Goal: Transaction & Acquisition: Subscribe to service/newsletter

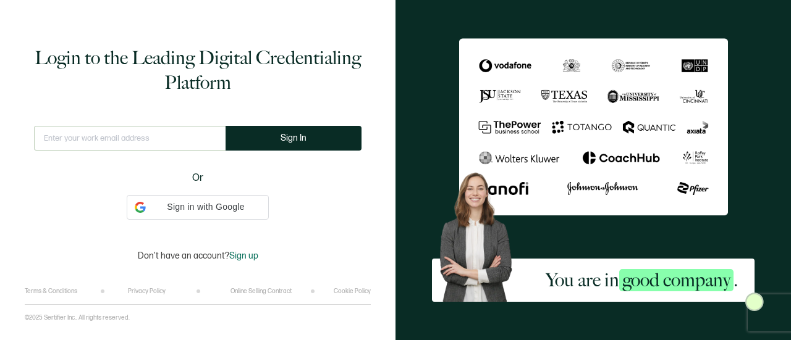
click at [127, 140] on input "text" at bounding box center [130, 138] width 192 height 25
type input "[EMAIL_ADDRESS][PERSON_NAME][DOMAIN_NAME]"
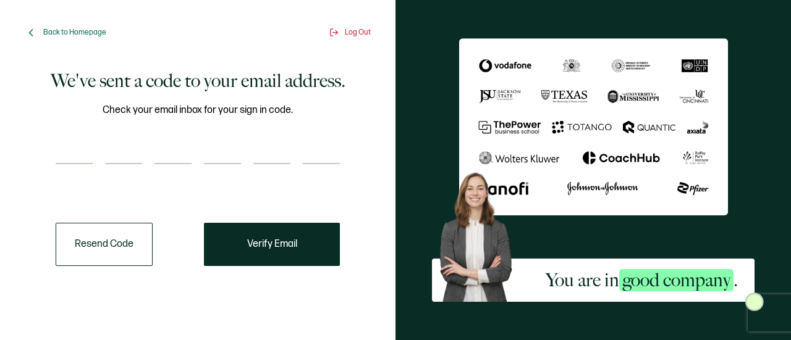
click at [74, 159] on input "number" at bounding box center [74, 152] width 37 height 25
paste input "5"
type input "5"
type input "2"
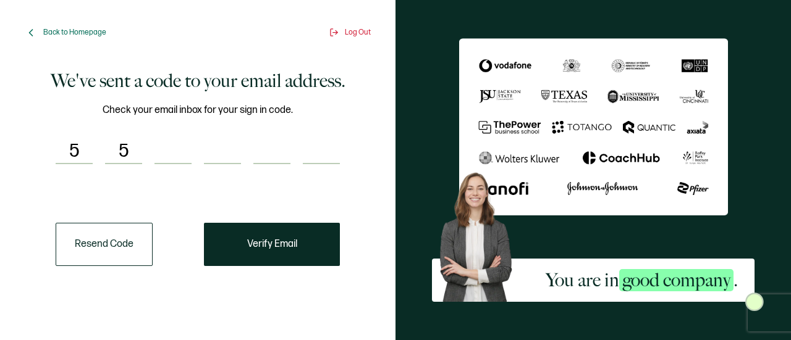
type input "1"
type input "6"
type input "8"
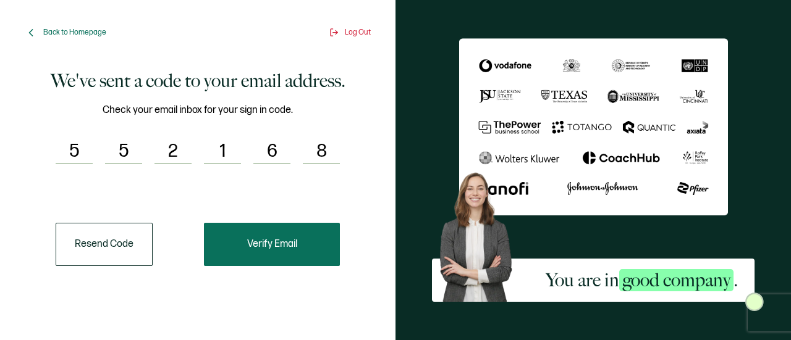
click at [278, 247] on span "Verify Email" at bounding box center [272, 245] width 50 height 10
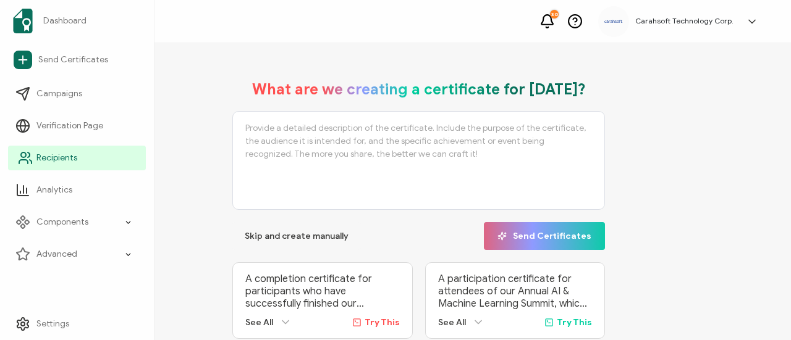
click at [91, 163] on link "Recipients" at bounding box center [77, 158] width 138 height 25
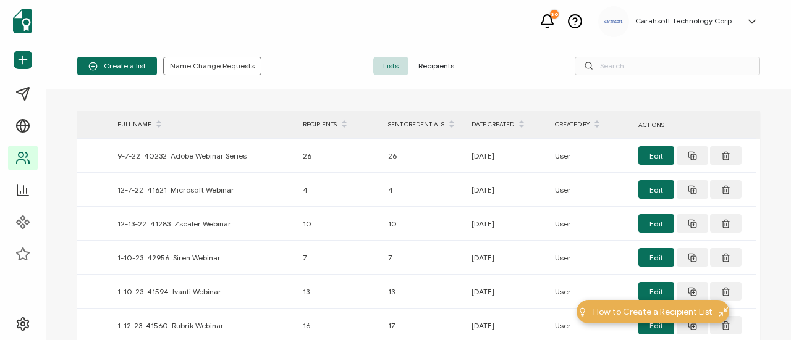
click at [114, 68] on span "Create a list" at bounding box center [116, 66] width 57 height 9
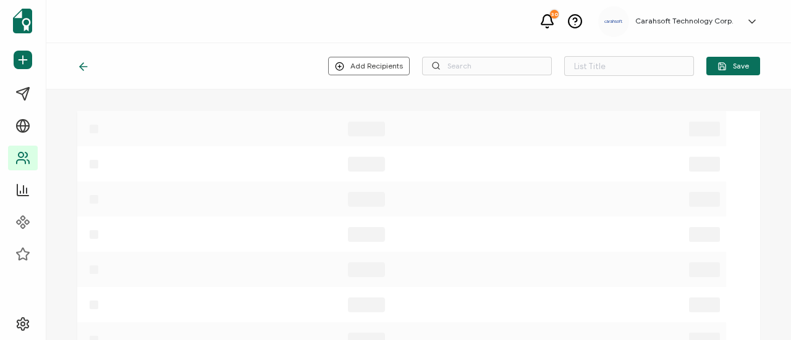
type input "List 1539"
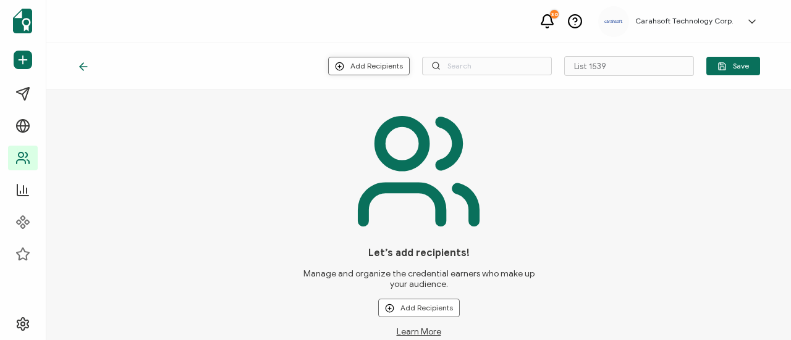
click at [395, 74] on button "Add Recipients" at bounding box center [369, 66] width 82 height 19
click at [409, 98] on span "Upload New Recipients" at bounding box center [393, 99] width 80 height 9
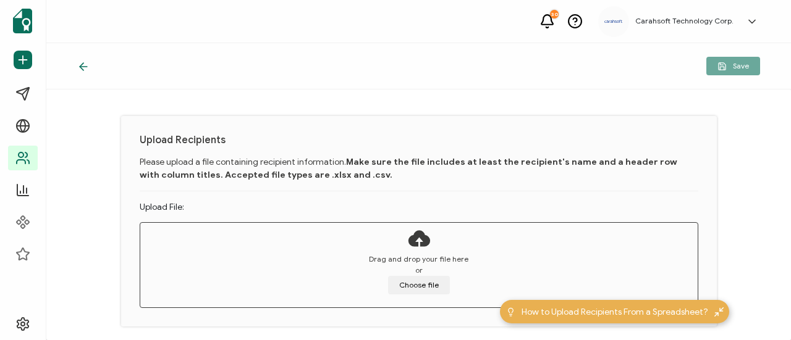
scroll to position [82, 0]
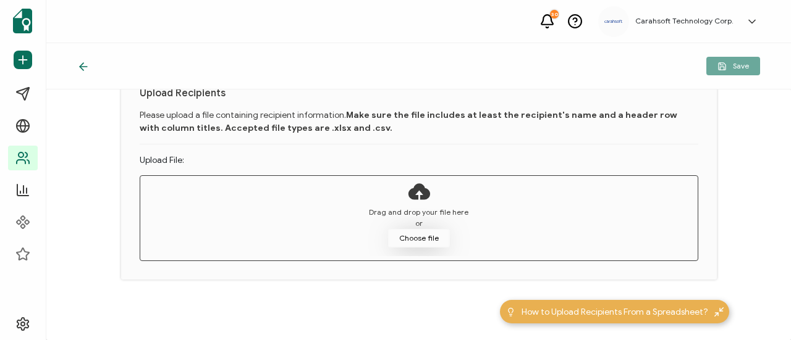
click at [433, 243] on button "Choose file" at bounding box center [419, 238] width 62 height 19
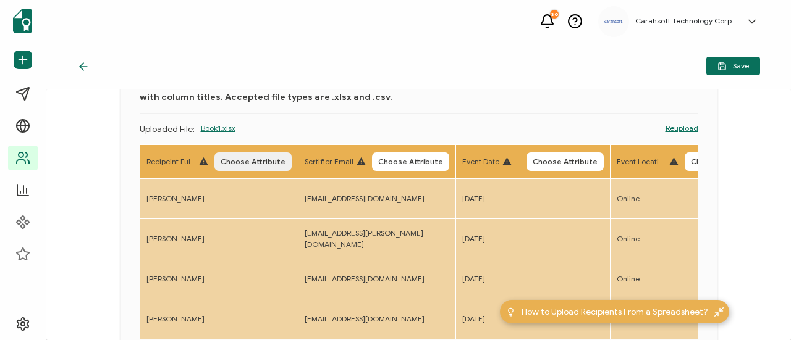
click at [273, 165] on span "Choose Attribute" at bounding box center [253, 161] width 65 height 7
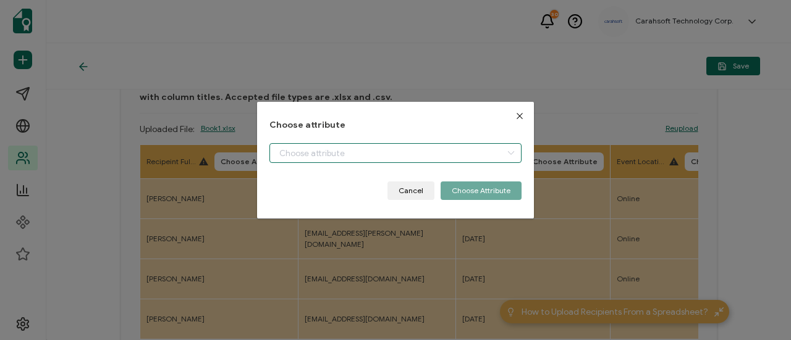
click at [323, 160] on input "dialog" at bounding box center [395, 153] width 252 height 20
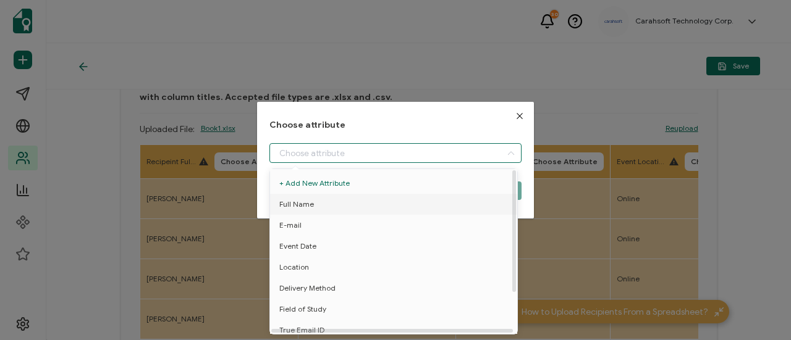
click at [328, 206] on li "Full Name" at bounding box center [396, 204] width 258 height 21
type input "Full Name"
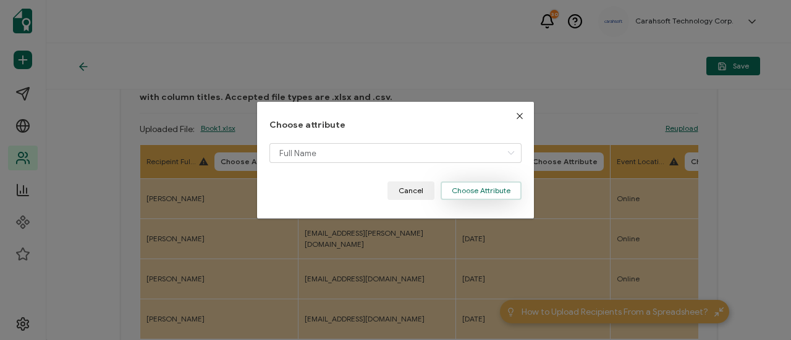
click at [460, 187] on button "Choose Attribute" at bounding box center [481, 191] width 81 height 19
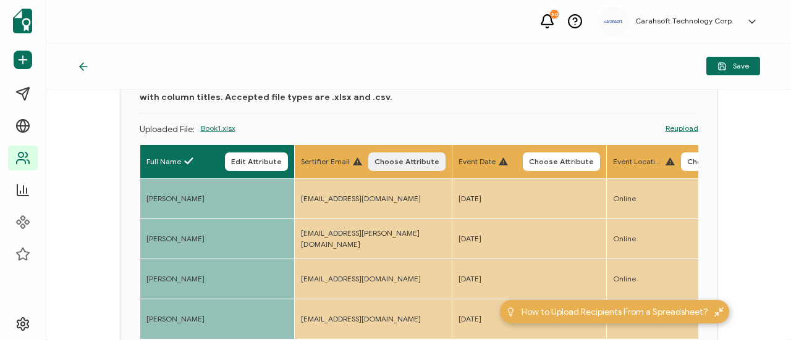
click at [424, 159] on span "Choose Attribute" at bounding box center [406, 161] width 65 height 7
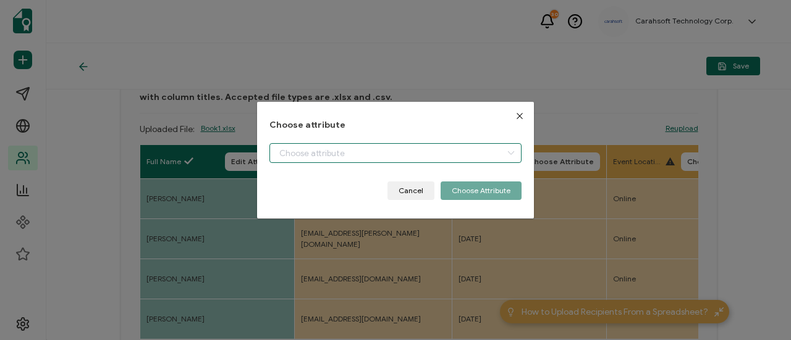
click at [365, 146] on input "dialog" at bounding box center [395, 153] width 252 height 20
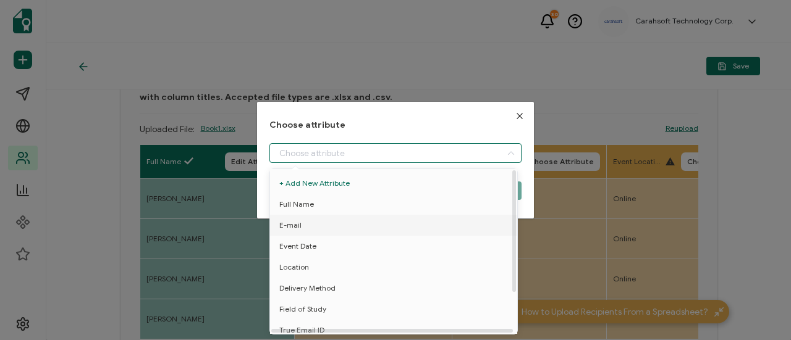
click at [344, 221] on li "E-mail" at bounding box center [396, 225] width 258 height 21
type input "E-mail"
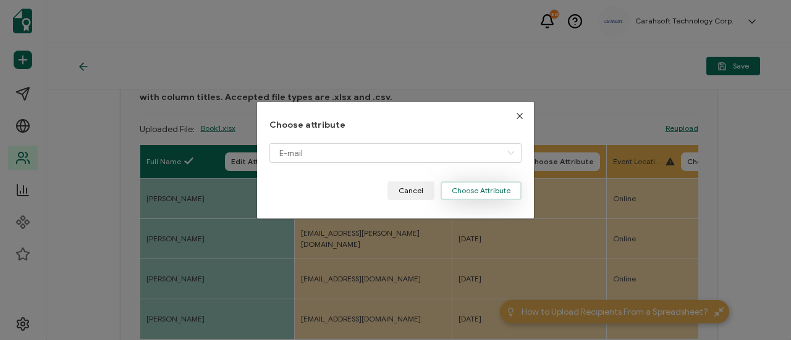
click at [465, 197] on button "Choose Attribute" at bounding box center [481, 191] width 81 height 19
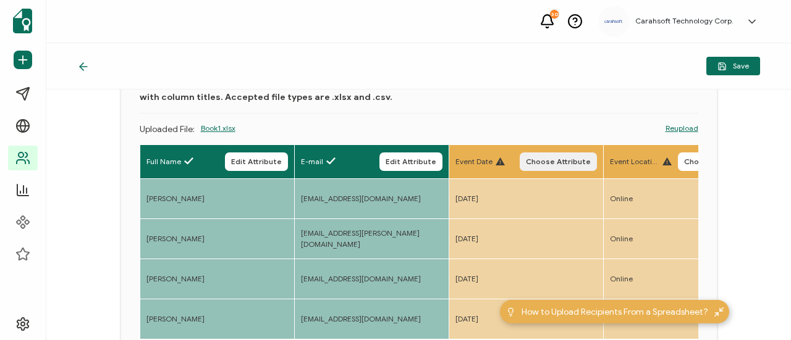
click at [557, 160] on span "Choose Attribute" at bounding box center [558, 161] width 65 height 7
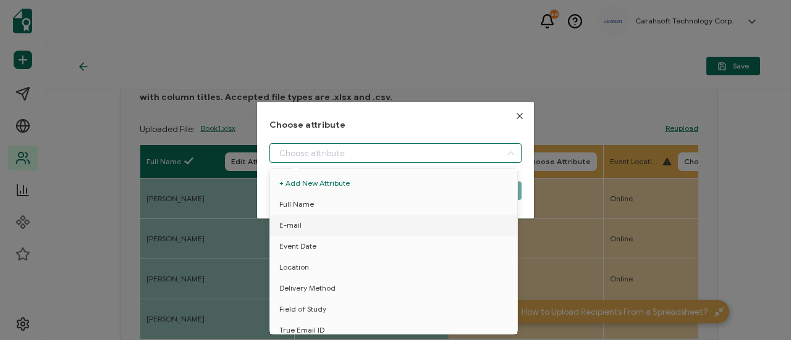
click at [408, 148] on input "dialog" at bounding box center [395, 153] width 252 height 20
click at [326, 248] on li "Event Date" at bounding box center [396, 246] width 258 height 21
type input "Event Date"
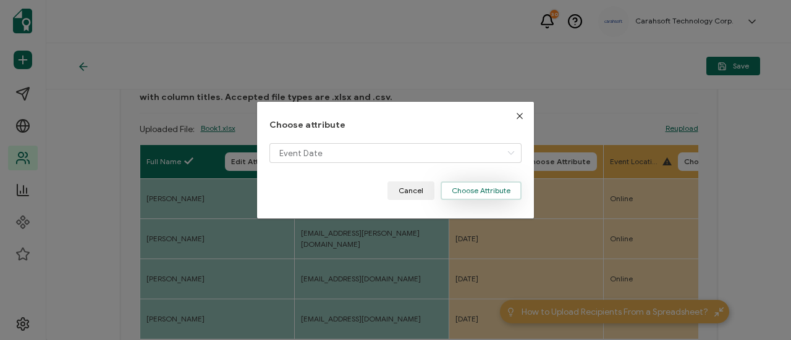
click at [463, 191] on button "Choose Attribute" at bounding box center [481, 191] width 81 height 19
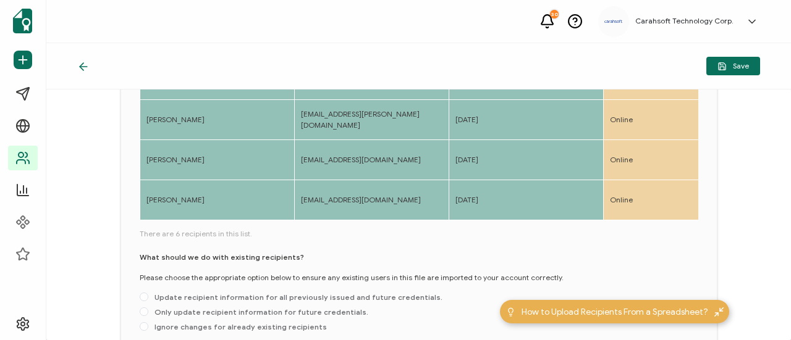
scroll to position [206, 0]
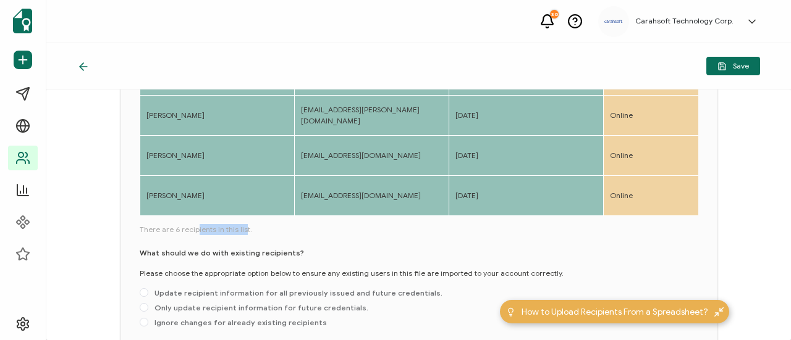
drag, startPoint x: 195, startPoint y: 220, endPoint x: 208, endPoint y: 217, distance: 12.7
click at [239, 222] on div "Full Name Edit Attribute E-mail Edit Attribute Event Date Edit Attribute Event …" at bounding box center [419, 177] width 559 height 312
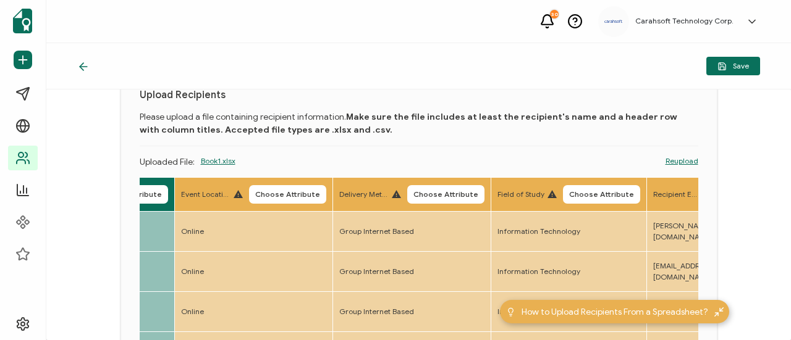
scroll to position [20, 0]
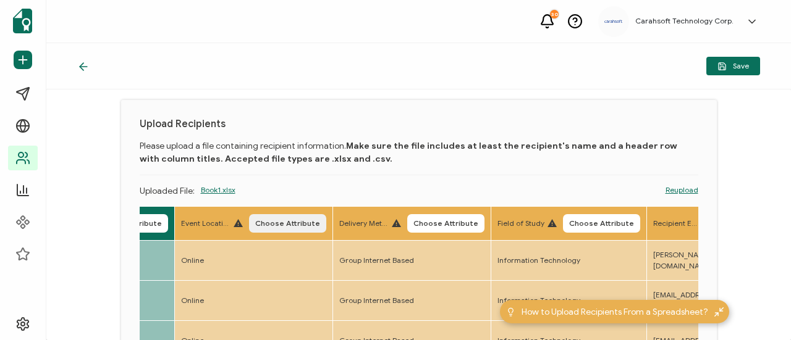
click at [297, 227] on span "Choose Attribute" at bounding box center [287, 223] width 65 height 7
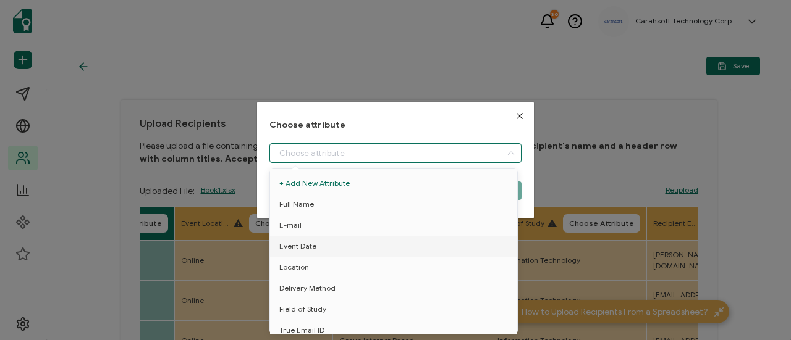
click at [307, 159] on input "dialog" at bounding box center [395, 153] width 252 height 20
click at [304, 276] on span "Location" at bounding box center [294, 267] width 30 height 21
type input "Location"
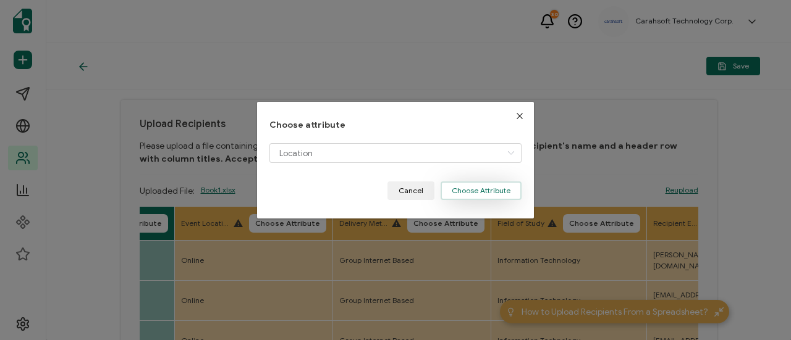
click at [477, 192] on button "Choose Attribute" at bounding box center [481, 191] width 81 height 19
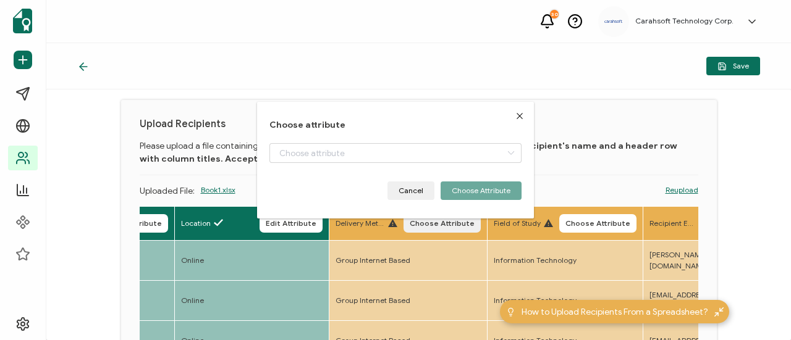
click at [450, 224] on span "Choose Attribute" at bounding box center [442, 223] width 65 height 7
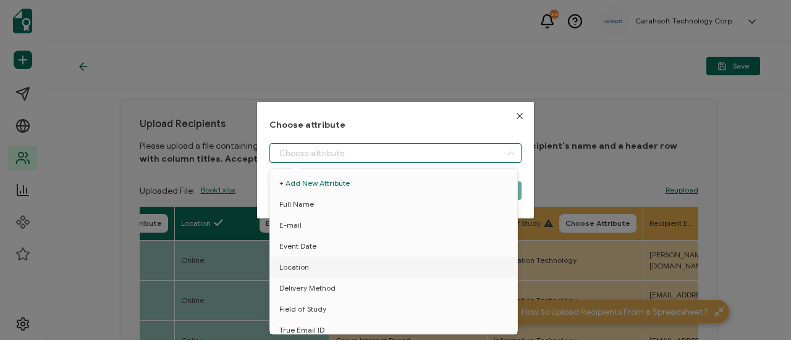
click at [340, 146] on input "dialog" at bounding box center [395, 153] width 252 height 20
click at [319, 294] on span "Delivery Method" at bounding box center [307, 288] width 56 height 21
type input "Delivery Method"
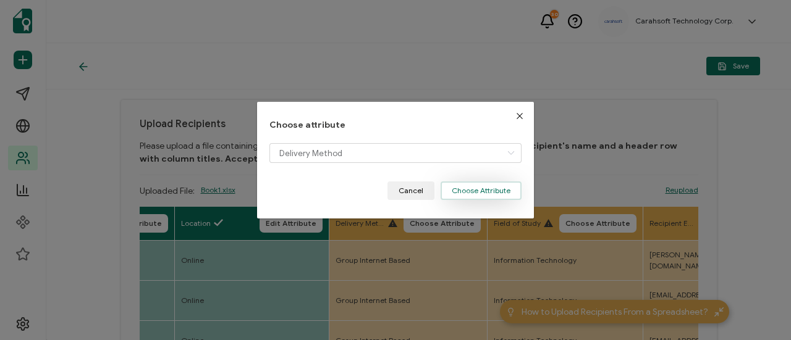
click at [449, 195] on button "Choose Attribute" at bounding box center [481, 191] width 81 height 19
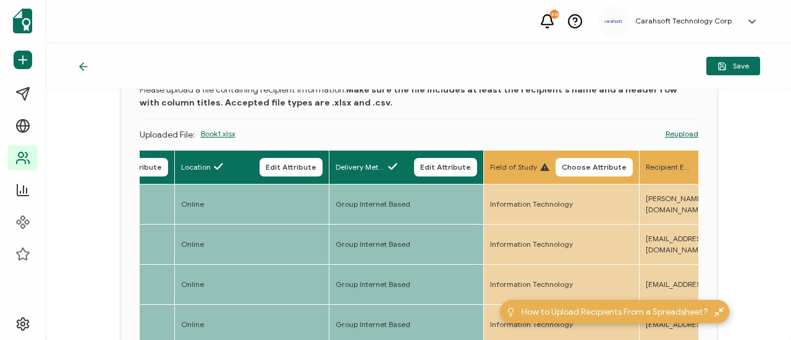
scroll to position [144, 0]
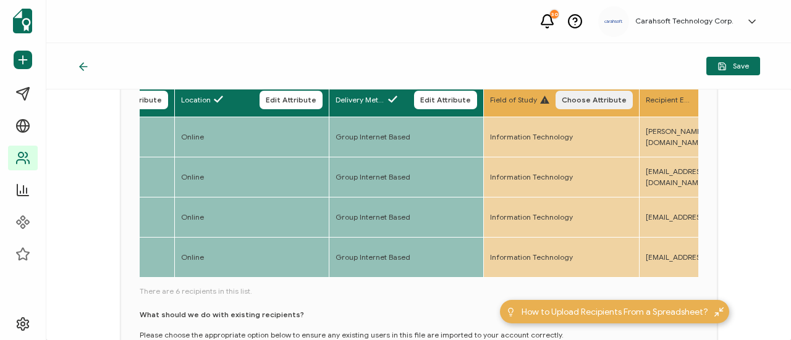
click at [607, 102] on span "Choose Attribute" at bounding box center [594, 99] width 65 height 7
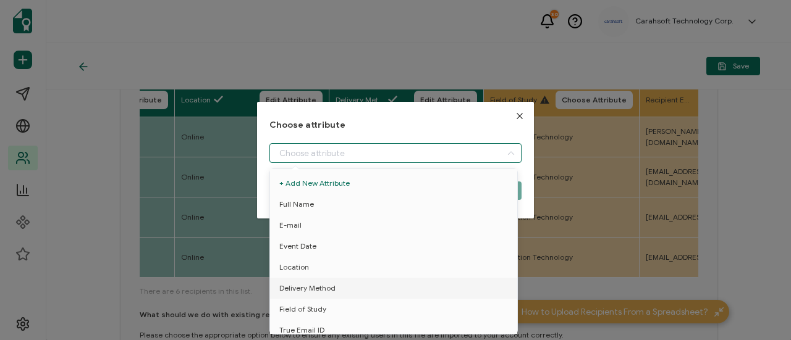
click at [454, 152] on input "dialog" at bounding box center [395, 153] width 252 height 20
drag, startPoint x: 354, startPoint y: 312, endPoint x: 366, endPoint y: 298, distance: 18.4
click at [355, 312] on li "Field of Study" at bounding box center [396, 309] width 258 height 21
type input "Field of Study"
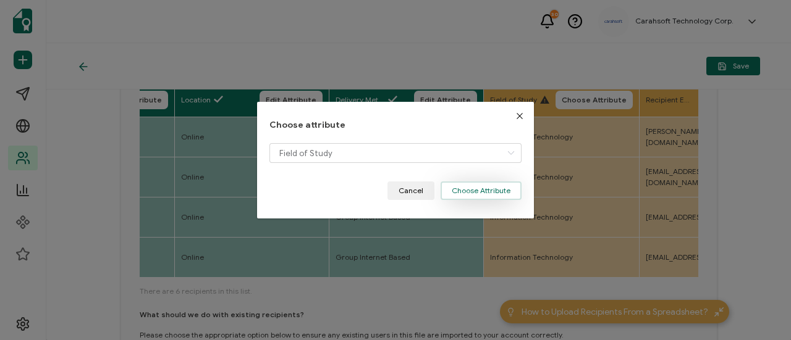
click at [464, 192] on button "Choose Attribute" at bounding box center [481, 191] width 81 height 19
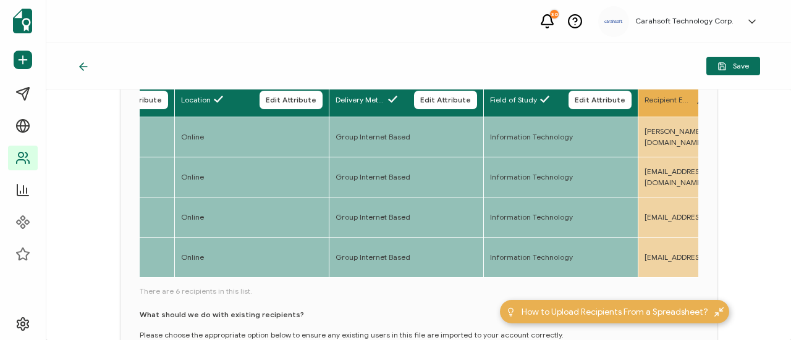
click at [292, 282] on div "Full Name Edit Attribute E-mail Edit Attribute Event Date Edit Attribute Locati…" at bounding box center [419, 239] width 559 height 312
drag, startPoint x: 252, startPoint y: 281, endPoint x: 262, endPoint y: 281, distance: 9.9
click at [266, 280] on div "Full Name Edit Attribute E-mail Edit Attribute Event Date Edit Attribute Locati…" at bounding box center [419, 181] width 559 height 197
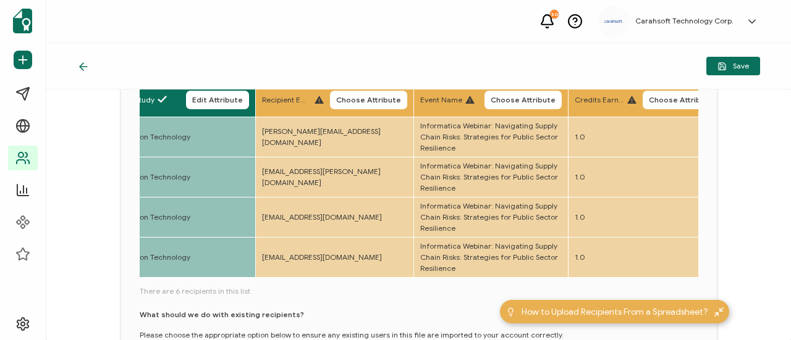
scroll to position [0, 842]
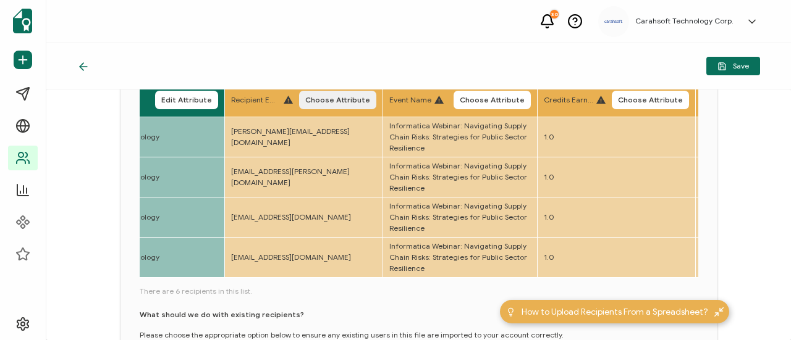
click at [376, 101] on button "Choose Attribute" at bounding box center [337, 100] width 77 height 19
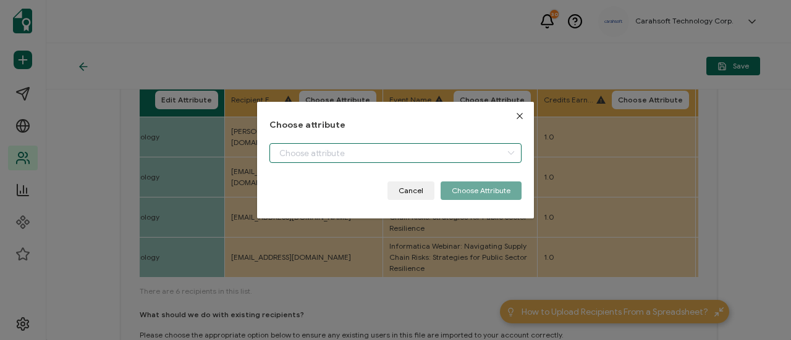
click at [341, 160] on input "dialog" at bounding box center [395, 153] width 252 height 20
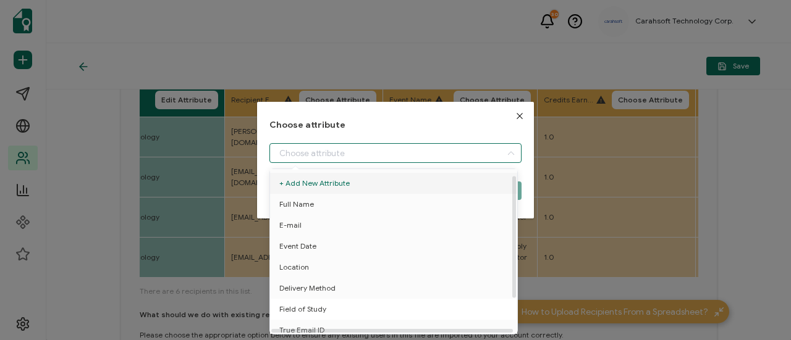
scroll to position [54, 0]
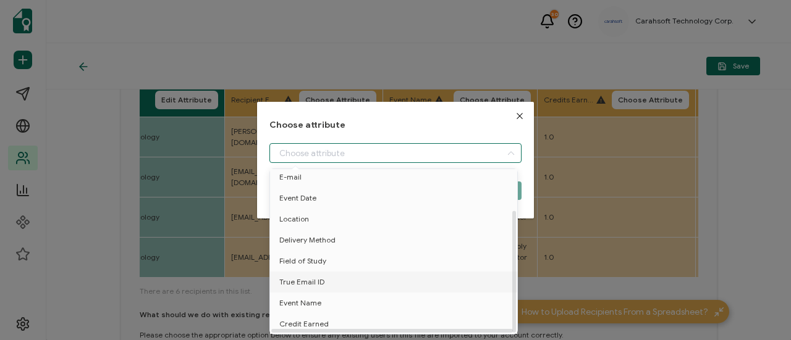
click at [335, 274] on li "True Email ID" at bounding box center [396, 282] width 258 height 21
type input "True Email ID"
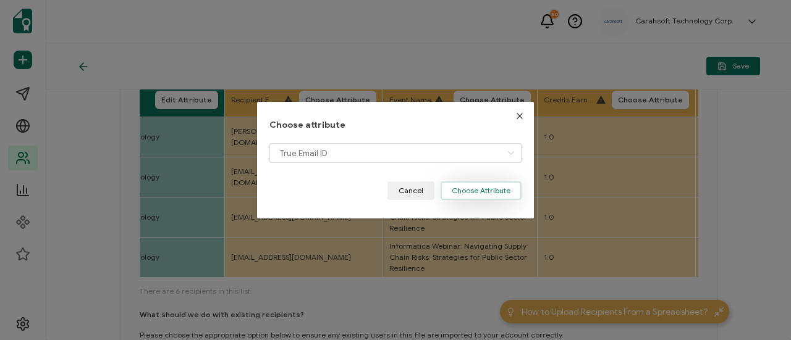
drag, startPoint x: 454, startPoint y: 191, endPoint x: 454, endPoint y: 182, distance: 9.3
click at [454, 192] on button "Choose Attribute" at bounding box center [481, 191] width 81 height 19
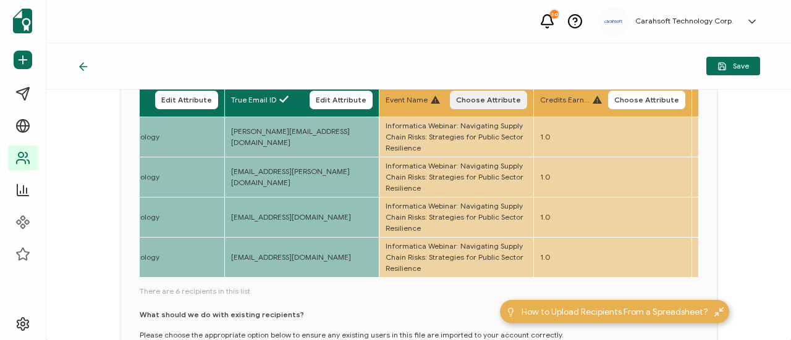
click at [493, 103] on span "Choose Attribute" at bounding box center [488, 99] width 65 height 7
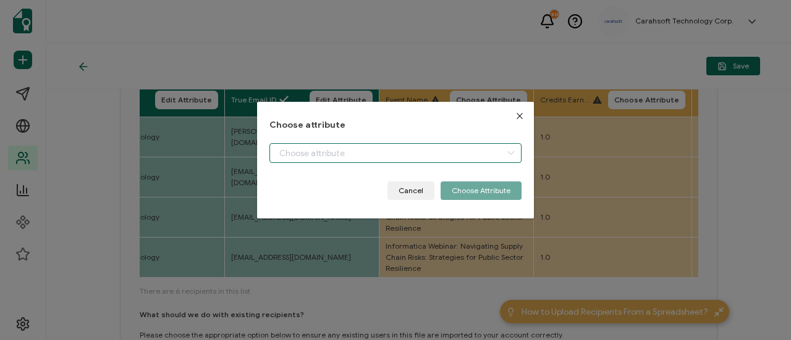
click at [382, 158] on input "dialog" at bounding box center [395, 153] width 252 height 20
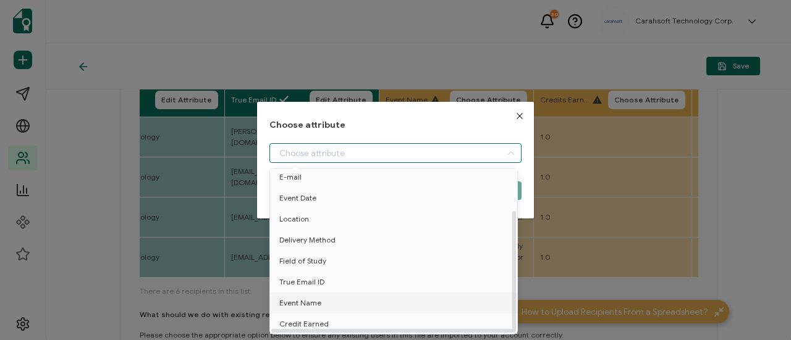
click at [368, 299] on li "Event Name" at bounding box center [396, 303] width 258 height 21
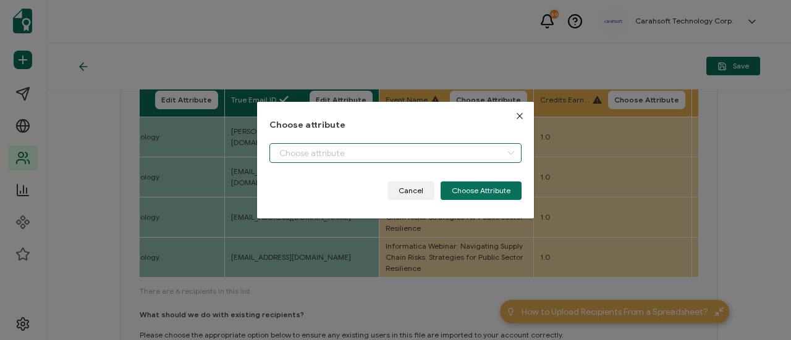
type input "Event Name"
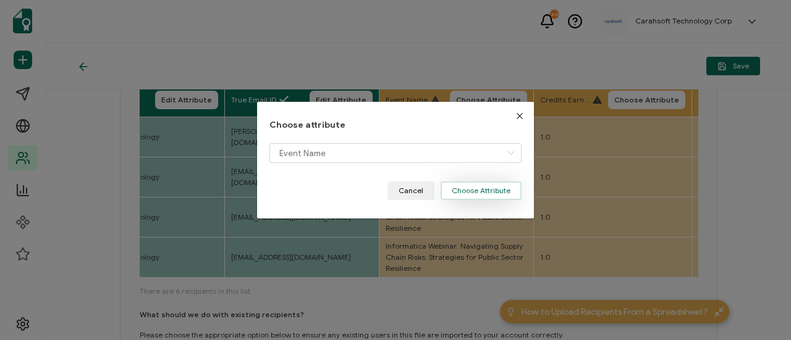
drag, startPoint x: 480, startPoint y: 190, endPoint x: 487, endPoint y: 190, distance: 7.4
click at [481, 190] on button "Choose Attribute" at bounding box center [481, 191] width 81 height 19
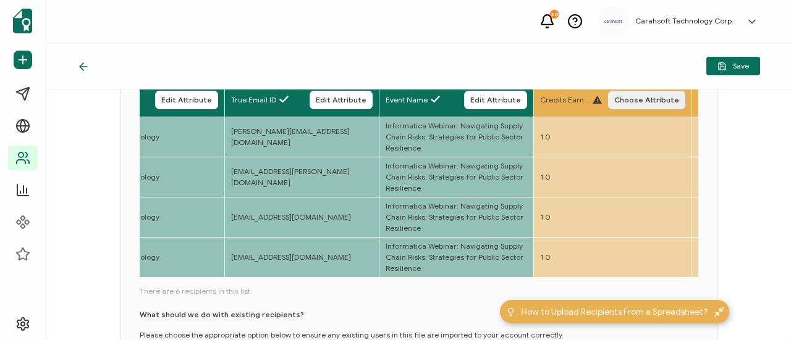
click at [669, 102] on span "Choose Attribute" at bounding box center [646, 99] width 65 height 7
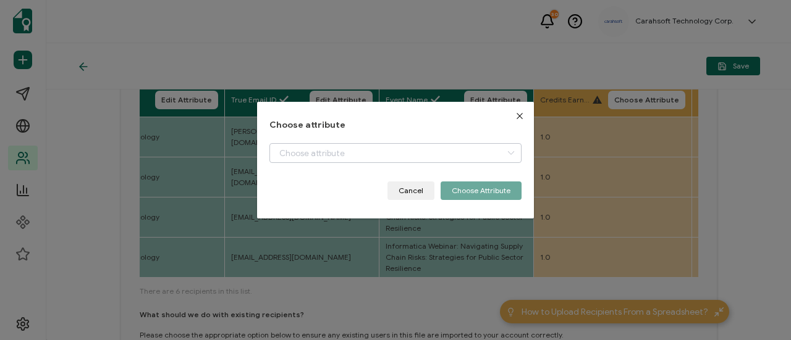
drag, startPoint x: 332, startPoint y: 165, endPoint x: 334, endPoint y: 153, distance: 12.4
click at [332, 163] on div "dialog" at bounding box center [395, 162] width 252 height 38
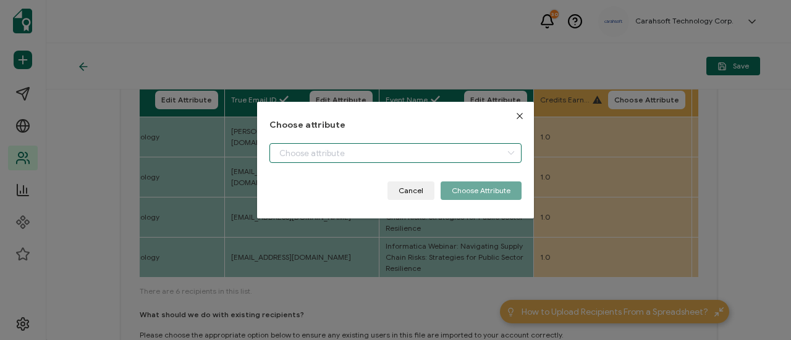
click at [334, 153] on input "dialog" at bounding box center [395, 153] width 252 height 20
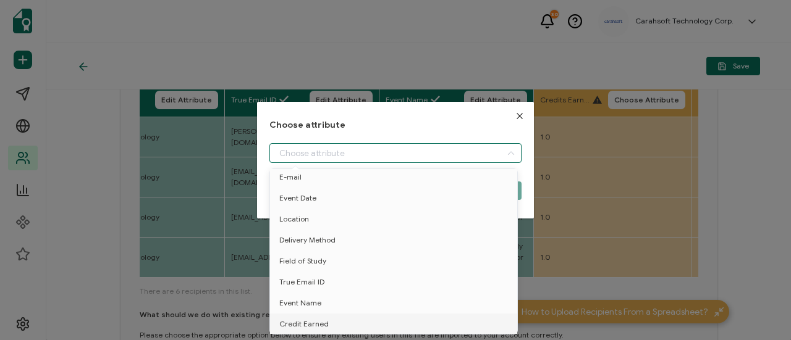
drag, startPoint x: 330, startPoint y: 316, endPoint x: 337, endPoint y: 311, distance: 8.4
click at [330, 318] on li "Credit Earned" at bounding box center [396, 324] width 258 height 21
type input "Credit Earned"
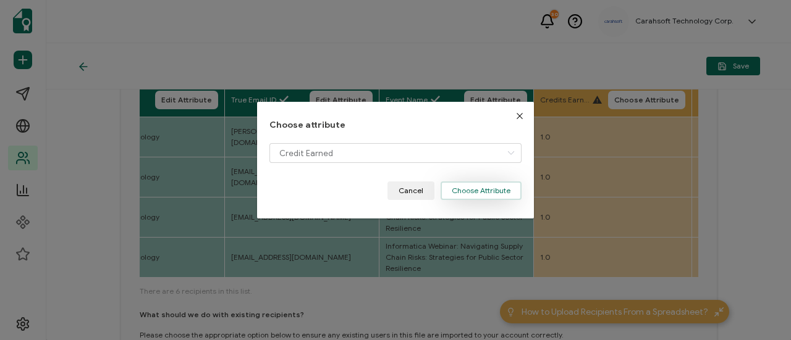
click at [482, 184] on button "Choose Attribute" at bounding box center [481, 191] width 81 height 19
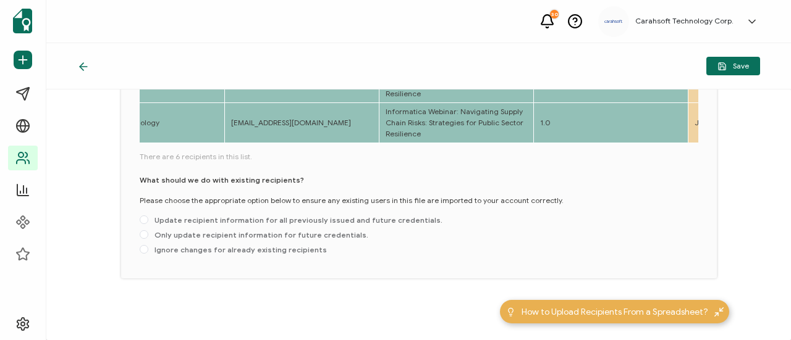
scroll to position [280, 0]
click at [274, 219] on span "Update recipient information for all previously issued and future credentials." at bounding box center [295, 220] width 294 height 9
click at [148, 219] on input "Update recipient information for all previously issued and future credentials." at bounding box center [144, 221] width 9 height 10
radio input "true"
click at [752, 67] on button "Save" at bounding box center [733, 66] width 54 height 19
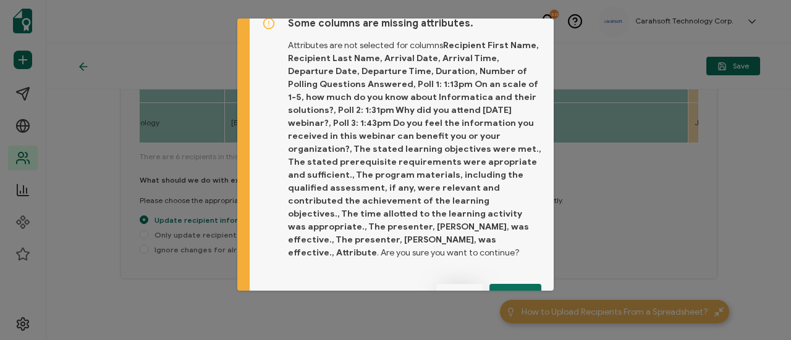
scroll to position [25, 0]
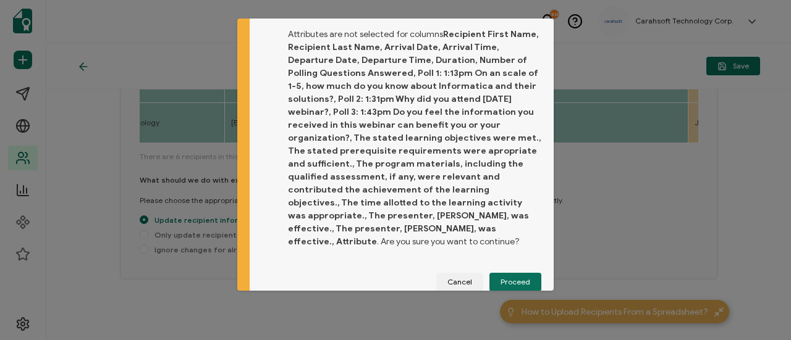
click at [517, 274] on button "Proceed" at bounding box center [515, 282] width 52 height 19
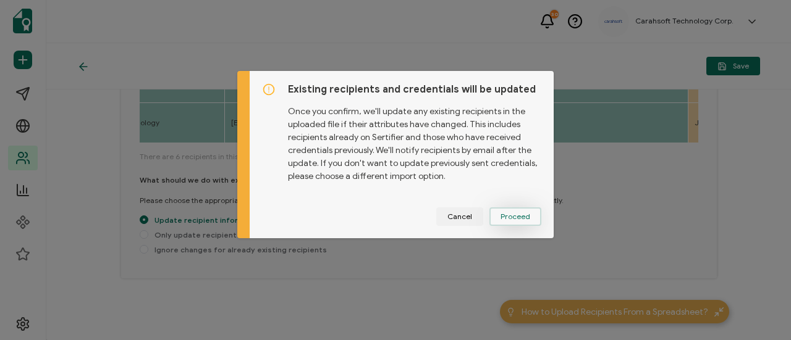
click at [0, 0] on button "Proceed" at bounding box center [0, 0] width 0 height 0
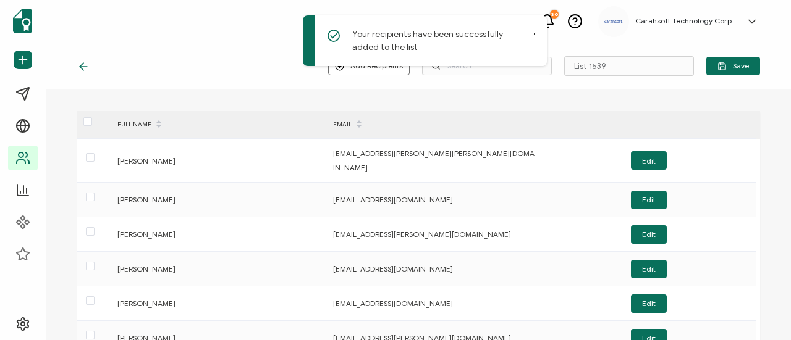
click at [139, 55] on div "Add Recipients Upload New Recipients Import from Recipients List 1539 Save" at bounding box center [418, 66] width 745 height 46
drag, startPoint x: 627, startPoint y: 74, endPoint x: 568, endPoint y: 61, distance: 60.0
click at [544, 62] on div "Your recipients have been successfully added to the list 30 Carahsoft Technolog…" at bounding box center [395, 170] width 791 height 340
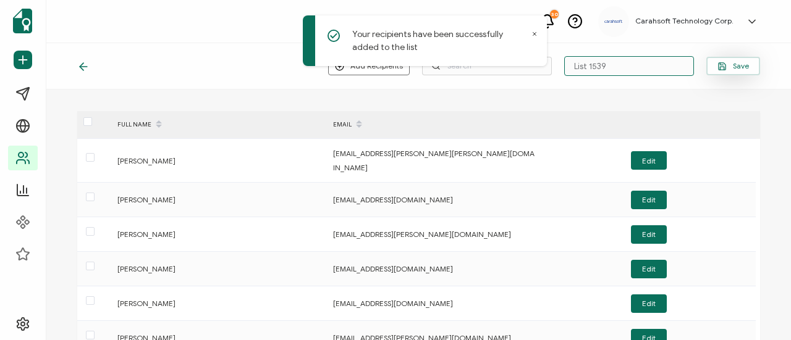
paste input "7-23-25_68115_Informatica Webinar"
type input "7-23-25_68115_Informatica Webinar"
click at [719, 69] on icon "button" at bounding box center [722, 65] width 7 height 7
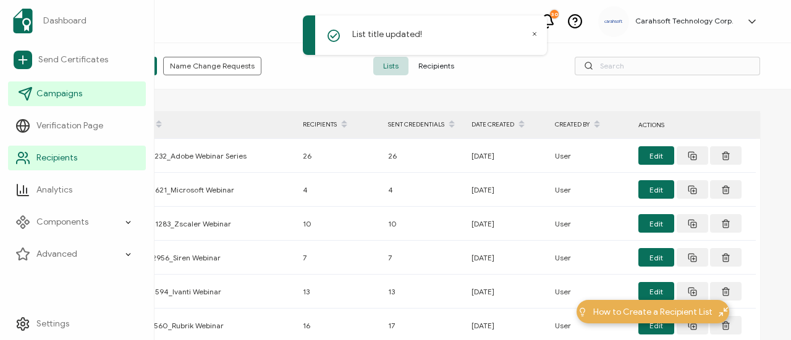
click at [68, 91] on span "Campaigns" at bounding box center [59, 94] width 46 height 12
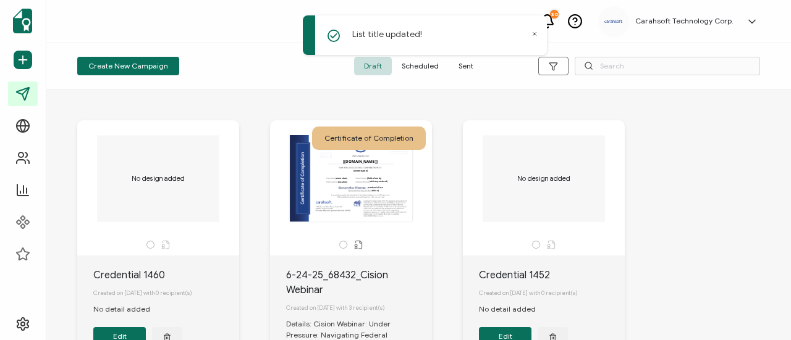
click at [135, 61] on button "Create New Campaign" at bounding box center [128, 66] width 102 height 19
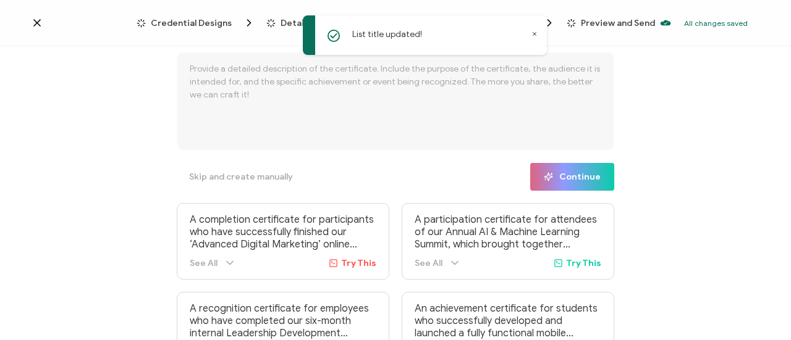
click at [537, 38] on div "List title updated!" at bounding box center [425, 35] width 244 height 40
click at [534, 36] on icon at bounding box center [534, 34] width 6 height 6
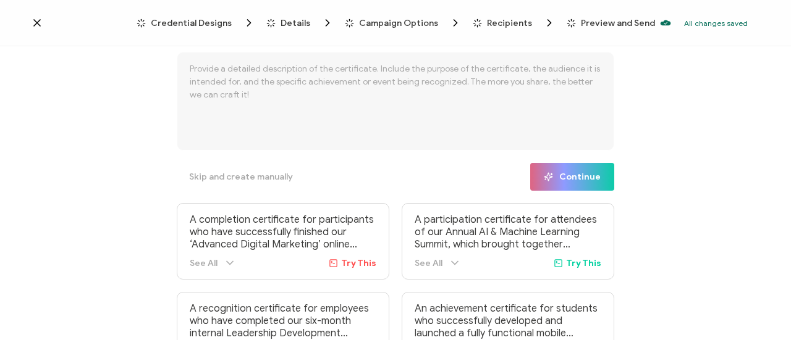
click at [222, 23] on span "Credential Designs" at bounding box center [191, 23] width 81 height 9
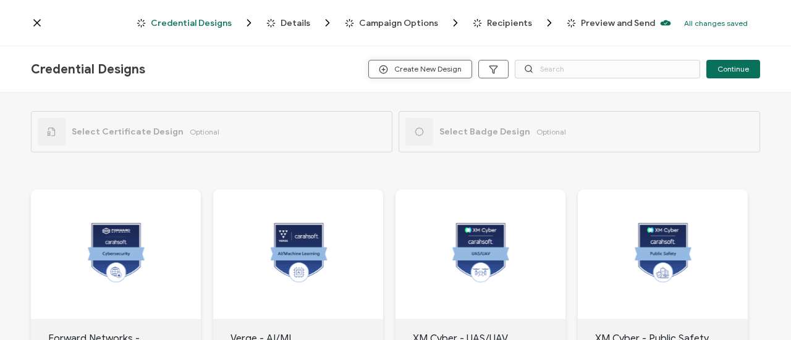
click at [426, 68] on span "Create New Design" at bounding box center [420, 69] width 83 height 9
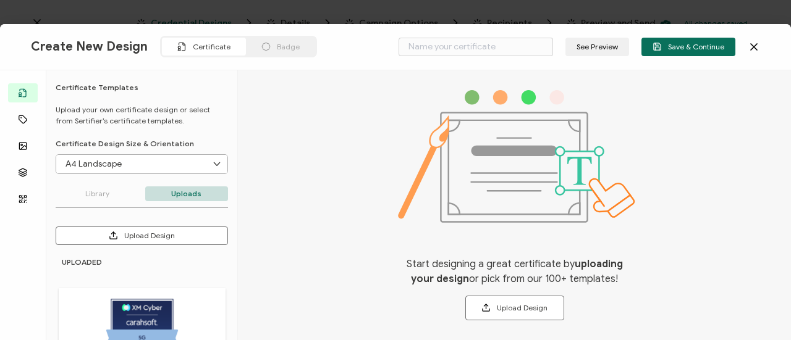
click at [756, 48] on icon at bounding box center [754, 47] width 12 height 12
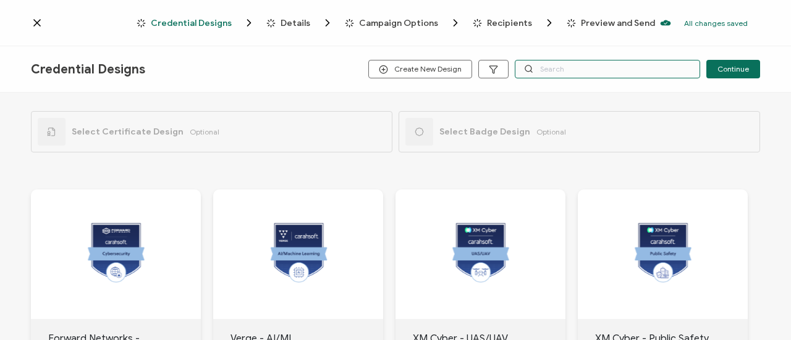
click at [608, 71] on input "text" at bounding box center [607, 69] width 185 height 19
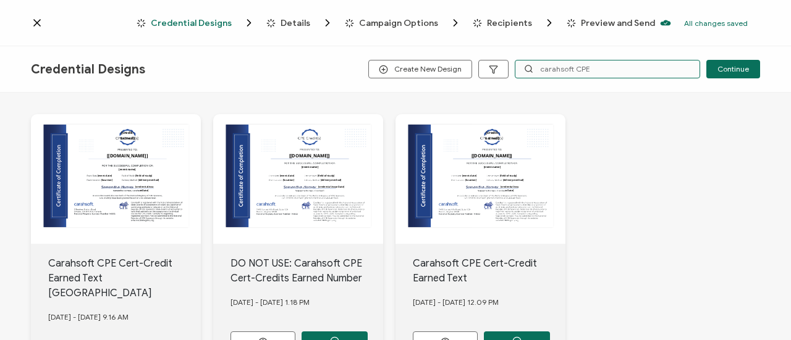
scroll to position [124, 0]
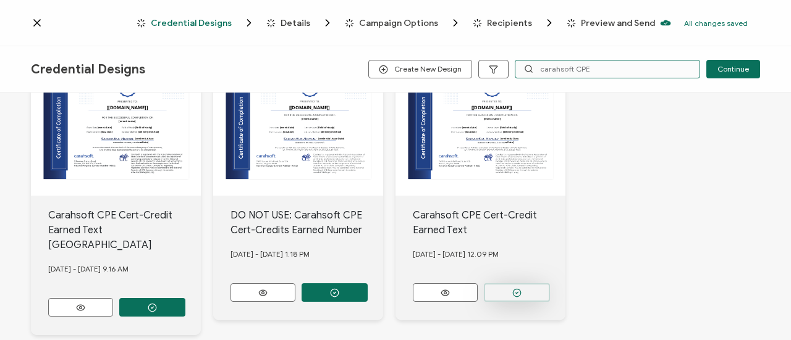
type input "carahsoft CPE"
click at [185, 298] on button "button" at bounding box center [152, 307] width 66 height 19
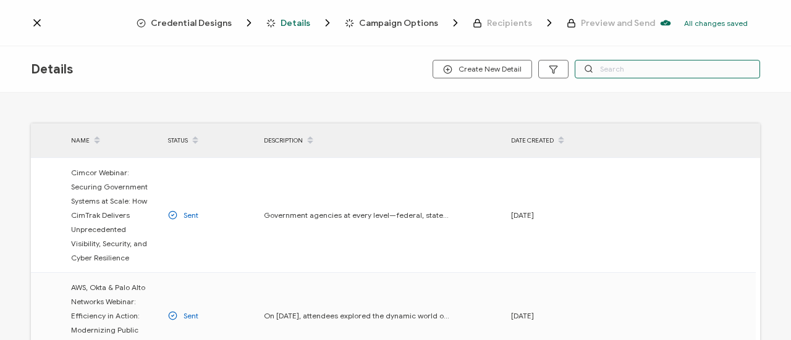
click at [636, 70] on input "text" at bounding box center [667, 69] width 185 height 19
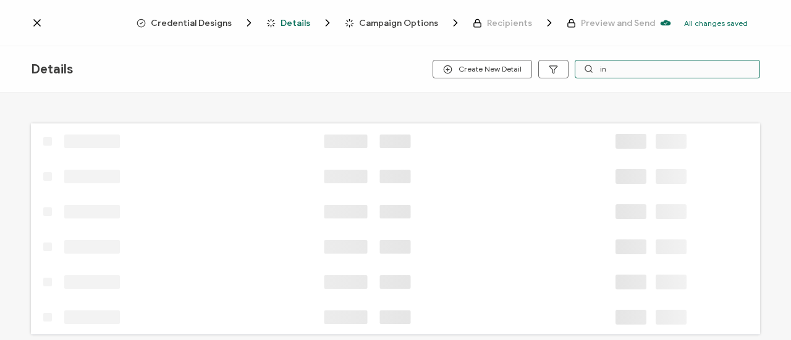
type input "i"
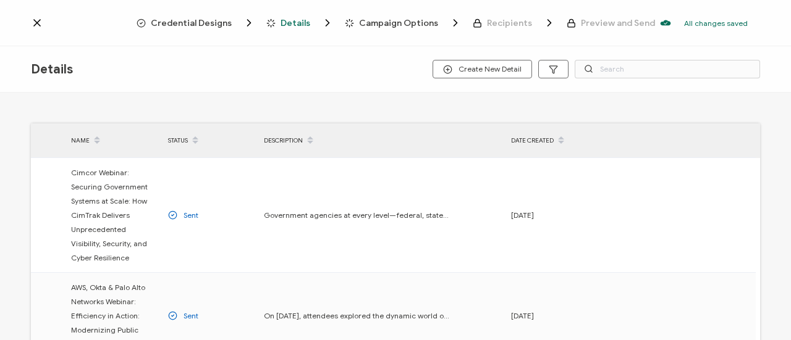
click at [201, 28] on div "Credential Designs" at bounding box center [172, 23] width 71 height 12
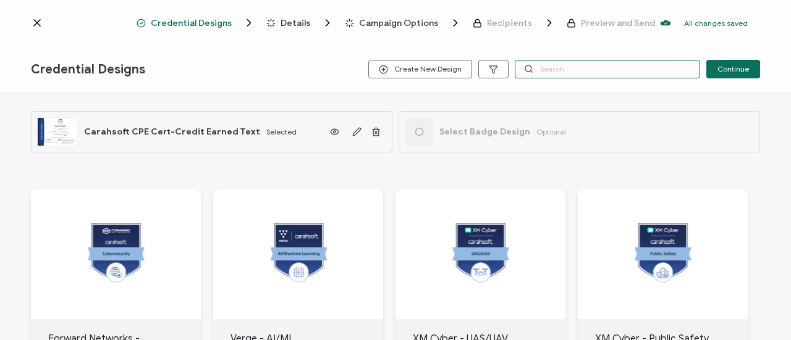
click at [561, 77] on input "text" at bounding box center [607, 69] width 185 height 19
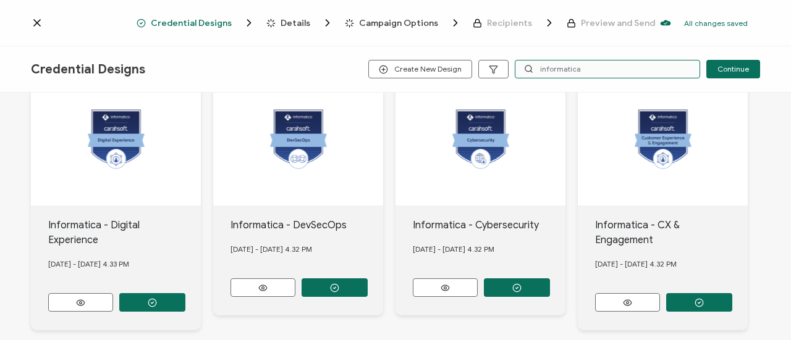
scroll to position [658, 0]
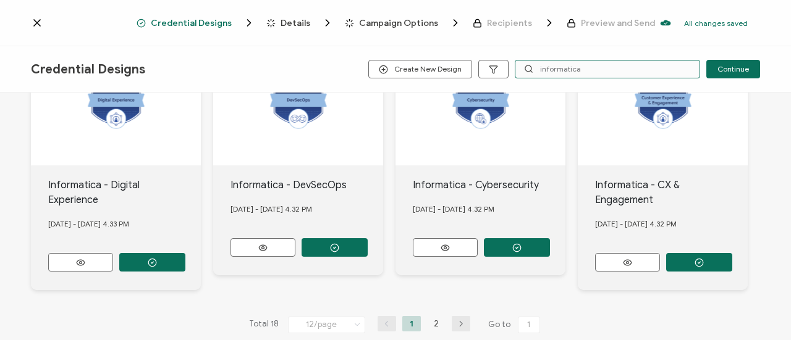
type input "informatica"
drag, startPoint x: 460, startPoint y: 307, endPoint x: 454, endPoint y: 311, distance: 7.5
click at [459, 316] on button "button" at bounding box center [461, 323] width 19 height 15
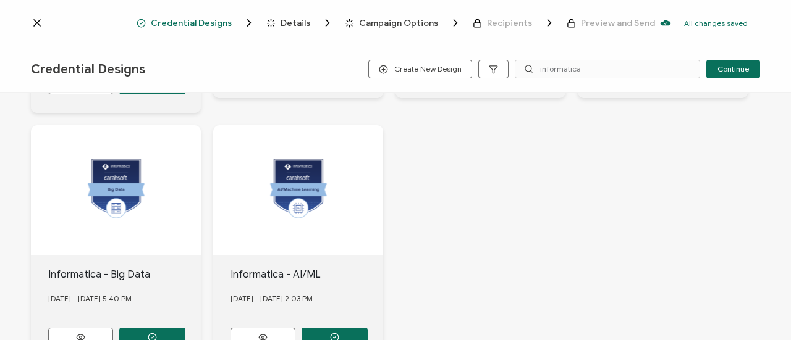
scroll to position [408, 0]
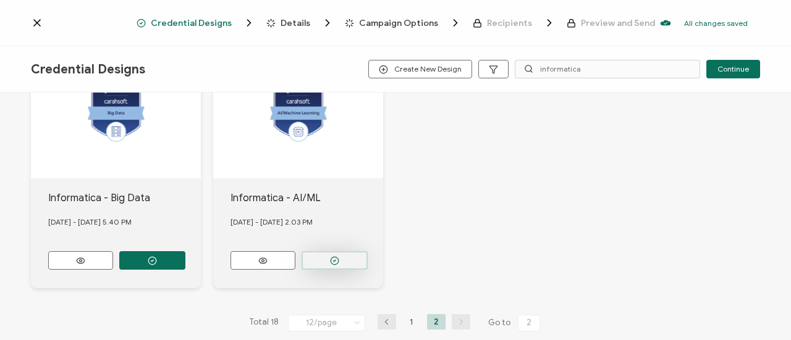
click at [185, 18] on button "button" at bounding box center [152, 8] width 66 height 19
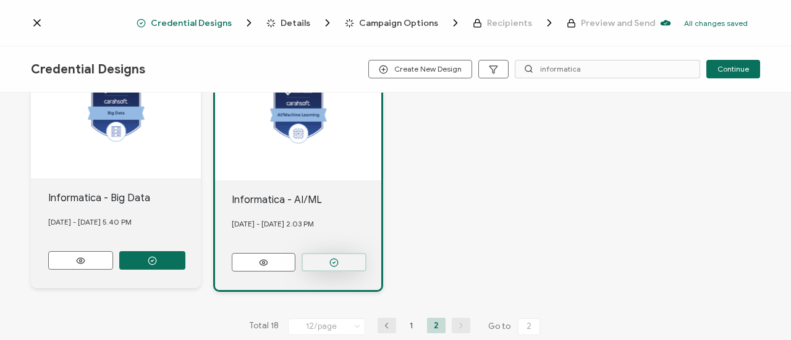
click at [347, 253] on button "button" at bounding box center [334, 262] width 65 height 19
click at [297, 25] on span "Details" at bounding box center [296, 23] width 30 height 9
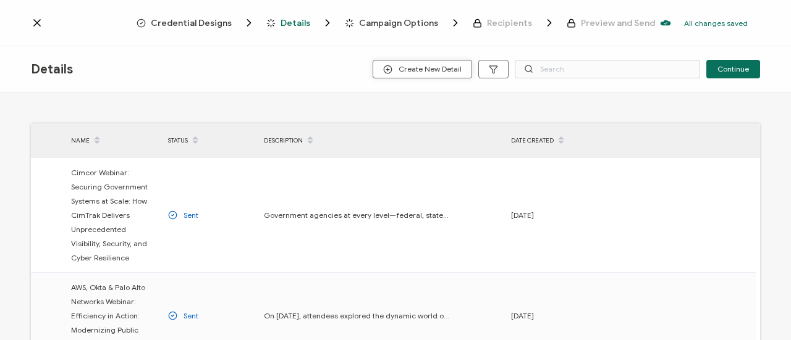
click at [441, 64] on button "Create New Detail" at bounding box center [422, 69] width 99 height 19
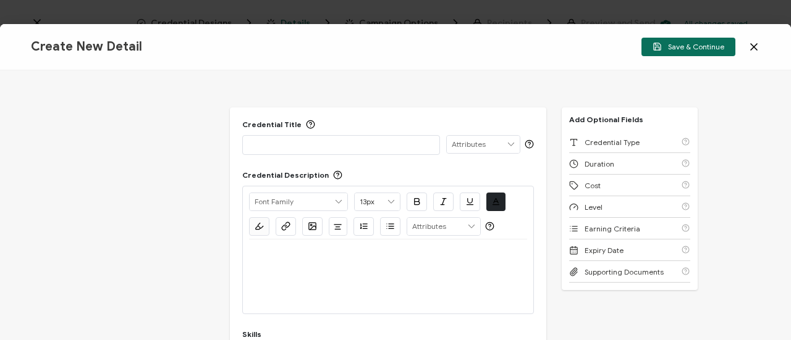
click at [344, 150] on div at bounding box center [341, 145] width 184 height 19
click at [344, 146] on p at bounding box center [341, 144] width 184 height 12
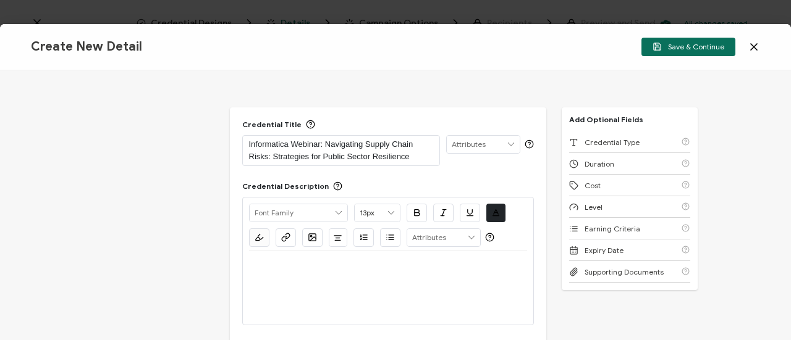
click at [319, 268] on p at bounding box center [388, 265] width 278 height 11
click at [404, 280] on div at bounding box center [388, 288] width 278 height 74
click at [386, 264] on p at bounding box center [388, 265] width 278 height 11
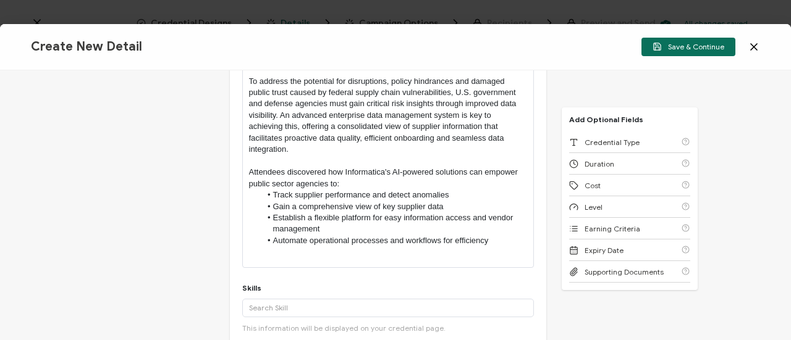
scroll to position [185, 0]
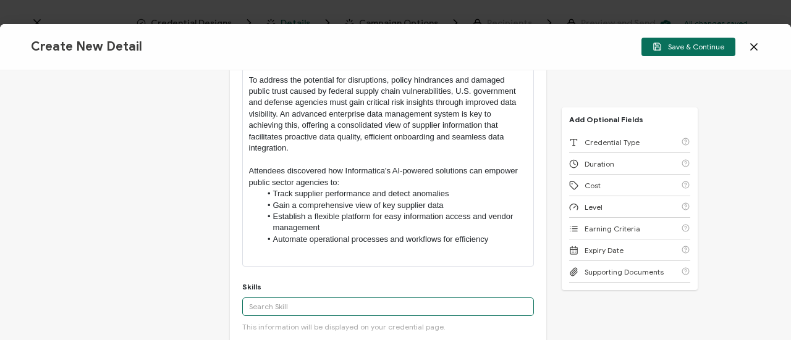
click at [319, 298] on input "text" at bounding box center [388, 307] width 292 height 19
paste input "Supply Chain Risks,"
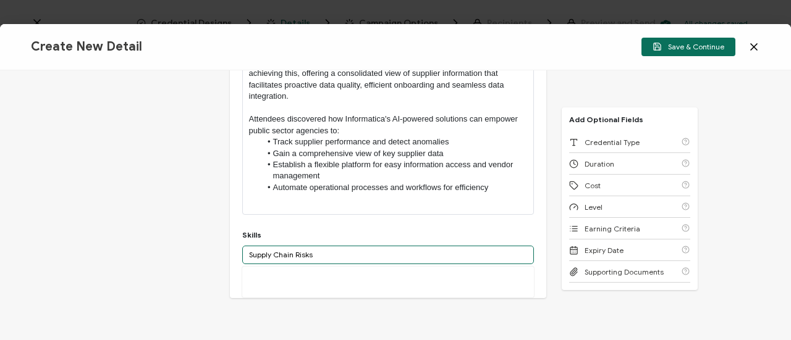
scroll to position [309, 0]
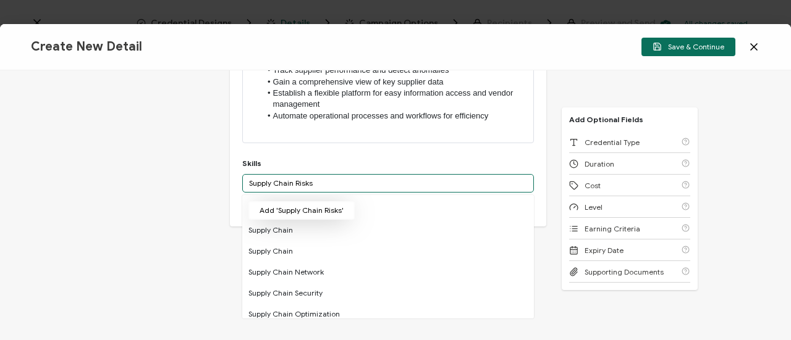
type input "Supply Chain Risks"
click at [304, 208] on button "Add 'Supply Chain Risks'" at bounding box center [301, 210] width 106 height 19
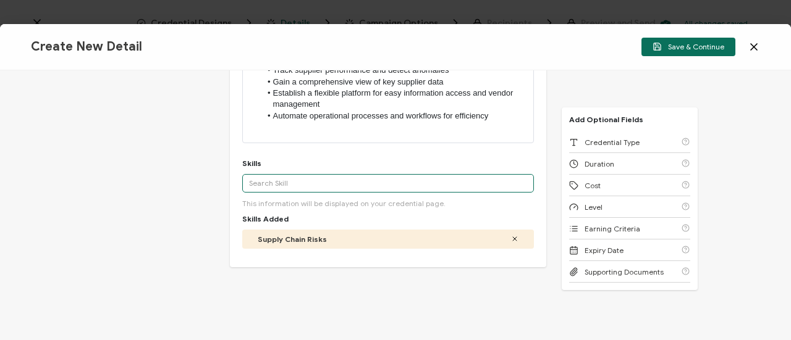
click at [284, 180] on input "text" at bounding box center [388, 183] width 292 height 19
paste input "Supply Chain Risks, Technology Familiarity & Applied Use"
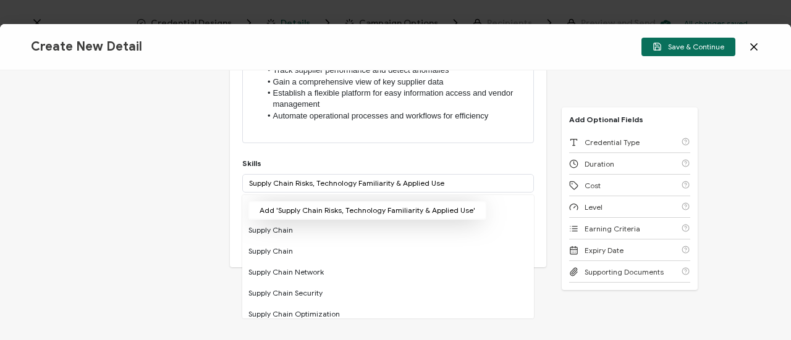
click at [339, 213] on button "Add 'Supply Chain Risks, Technology Familiarity & Applied Use'" at bounding box center [367, 210] width 238 height 19
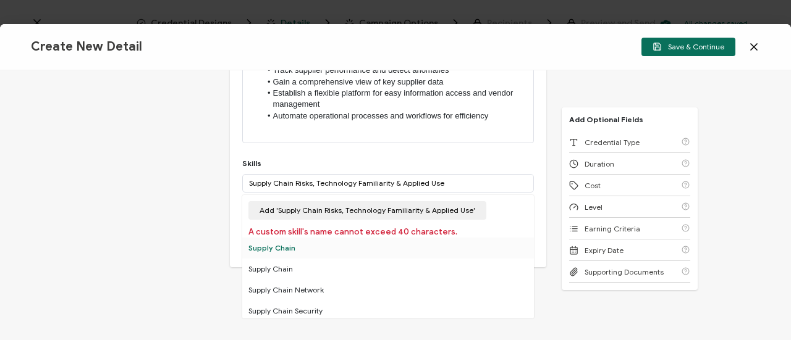
click at [313, 249] on div "Supply Chain" at bounding box center [388, 248] width 292 height 21
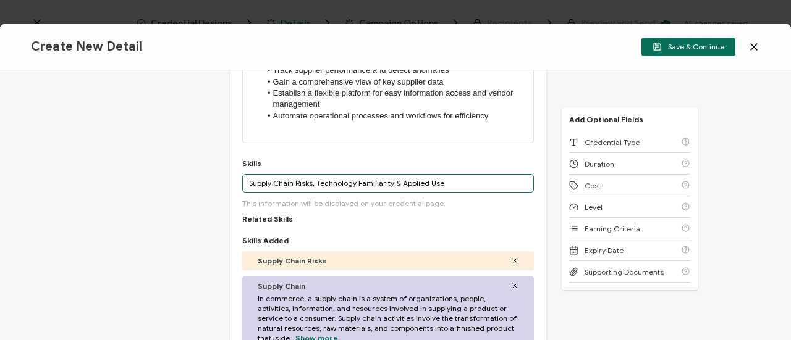
drag, startPoint x: 313, startPoint y: 184, endPoint x: 223, endPoint y: 179, distance: 89.8
click at [218, 179] on div "Credential Title Informatica Webinar: Navigating Supply Chain Risks: Strategies…" at bounding box center [395, 205] width 791 height 270
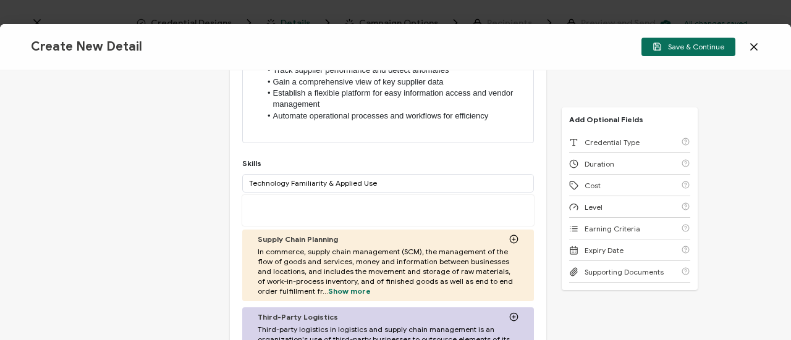
click at [190, 190] on div "Credential Title Informatica Webinar: Navigating Supply Chain Risks: Strategies…" at bounding box center [395, 205] width 791 height 270
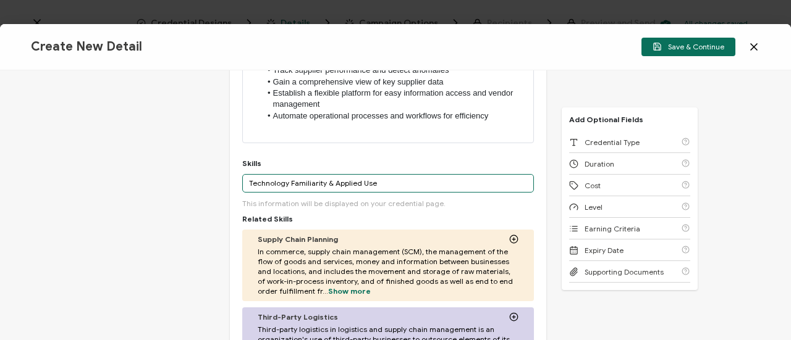
drag, startPoint x: 380, startPoint y: 177, endPoint x: 325, endPoint y: 184, distance: 55.4
click at [325, 184] on input "Technology Familiarity & Applied Use" at bounding box center [388, 183] width 292 height 19
type input "Technology Familiarity"
drag, startPoint x: 333, startPoint y: 179, endPoint x: 142, endPoint y: 167, distance: 192.0
click at [142, 167] on div "Credential Title Informatica Webinar: Navigating Supply Chain Risks: Strategies…" at bounding box center [395, 205] width 791 height 270
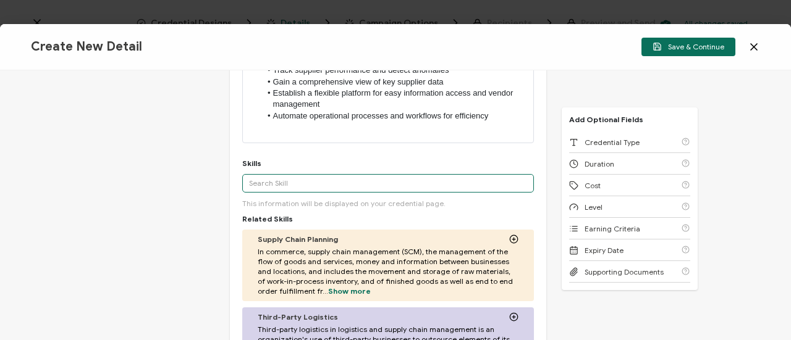
paste input "Technology Familiarity"
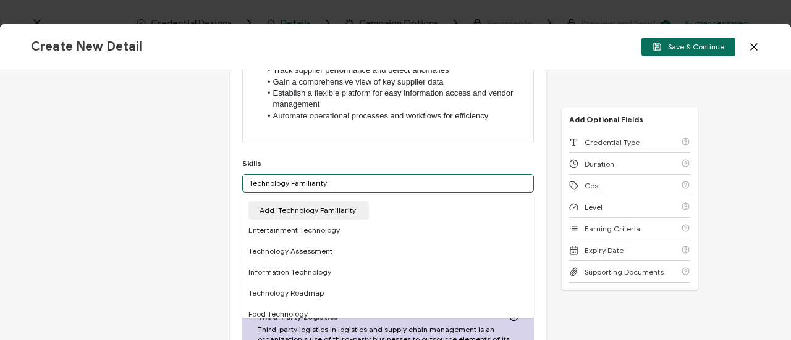
type input "Technology Familiarity"
click at [277, 203] on button "Add 'Technology Familiarity'" at bounding box center [308, 210] width 121 height 19
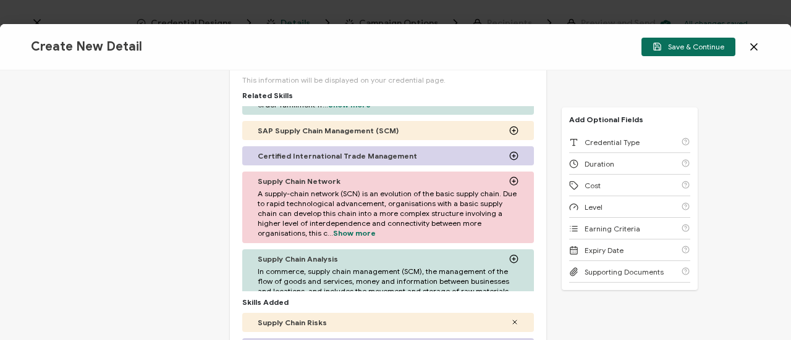
scroll to position [680, 0]
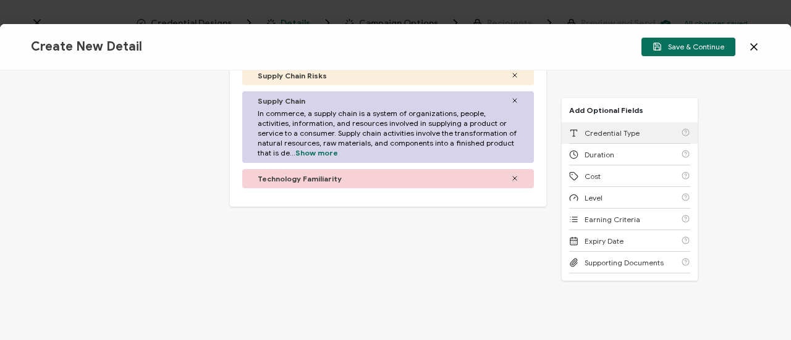
click at [577, 132] on div "Credential Type" at bounding box center [604, 133] width 70 height 9
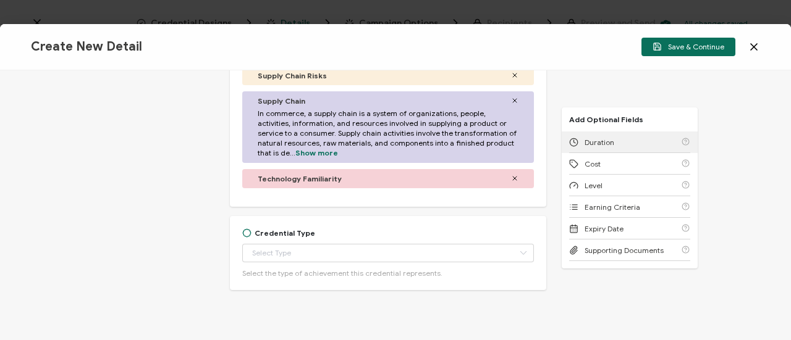
scroll to position [702, 0]
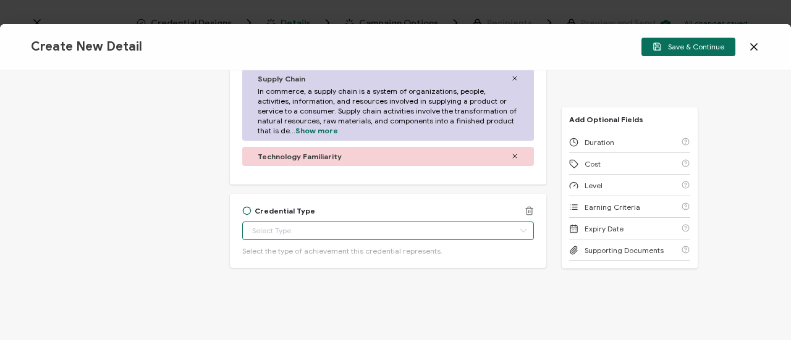
click at [444, 232] on input "text" at bounding box center [388, 231] width 292 height 19
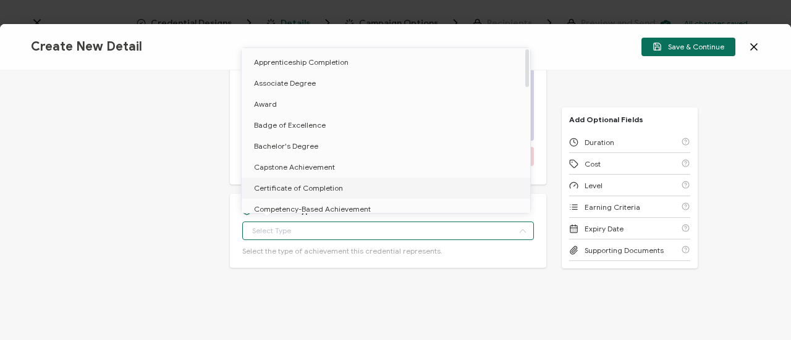
click at [399, 184] on li "Certificate of Completion" at bounding box center [388, 188] width 293 height 21
type input "Certificate of Completion"
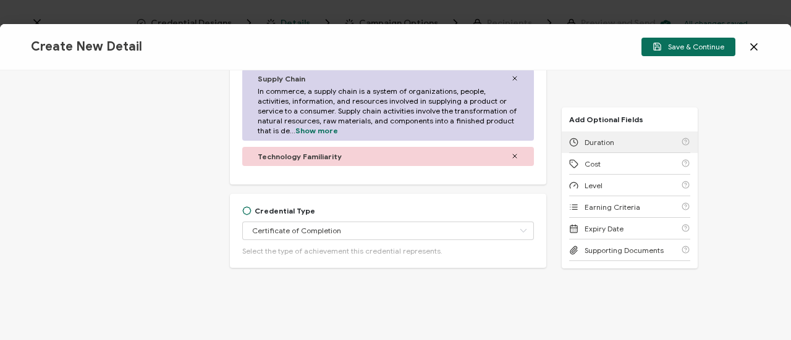
click at [597, 145] on span "Duration" at bounding box center [600, 142] width 30 height 9
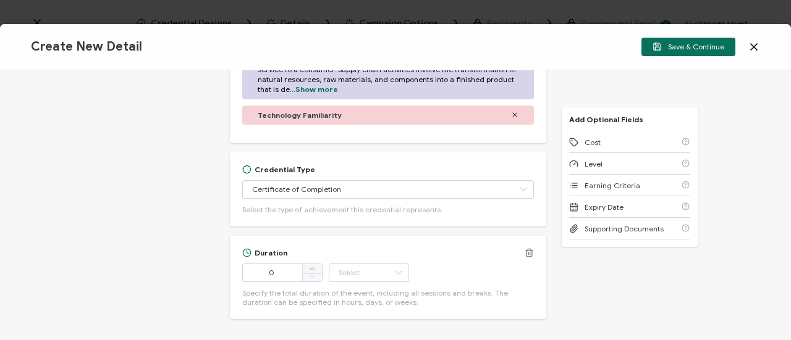
scroll to position [795, 0]
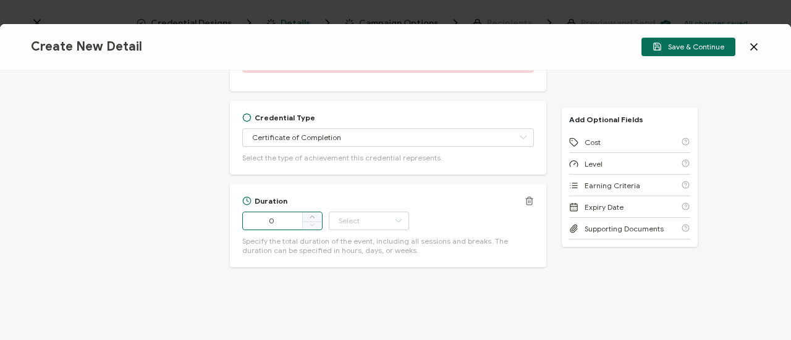
click at [290, 224] on input "0" at bounding box center [282, 221] width 80 height 19
type input "58"
click at [344, 227] on input "text" at bounding box center [369, 221] width 80 height 19
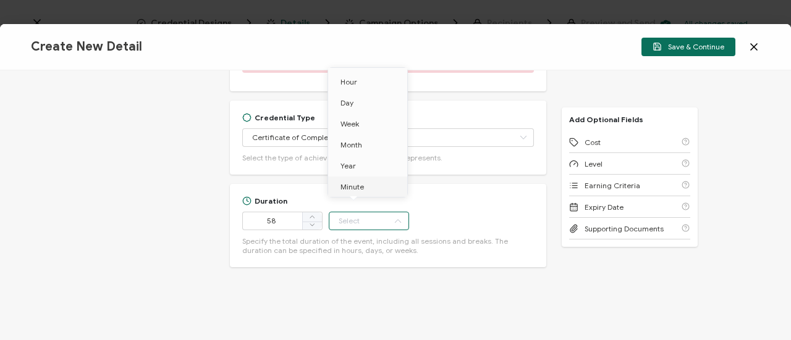
click at [356, 191] on span "Minute" at bounding box center [351, 186] width 23 height 9
type input "Minute"
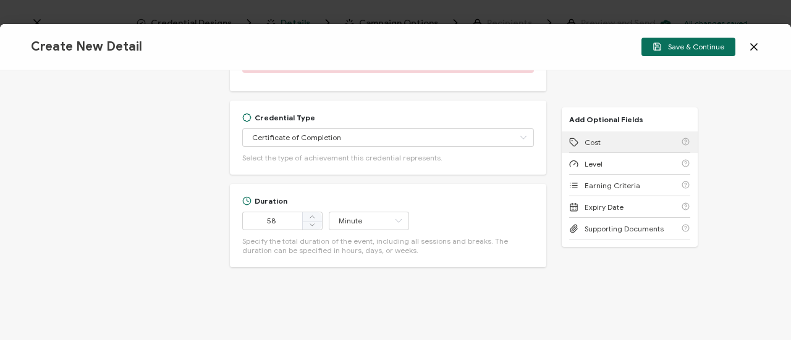
click at [577, 146] on div "Cost" at bounding box center [585, 142] width 32 height 9
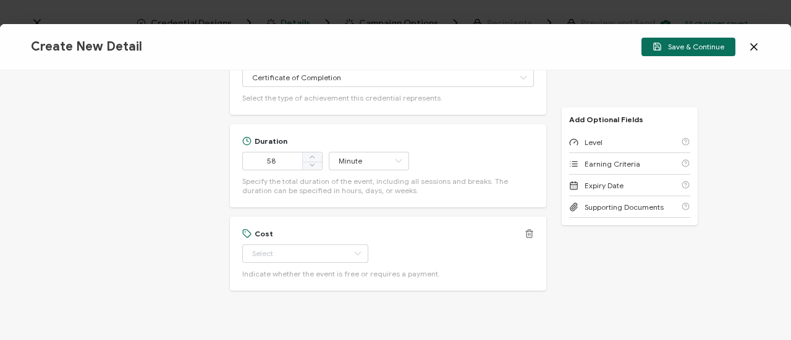
scroll to position [879, 0]
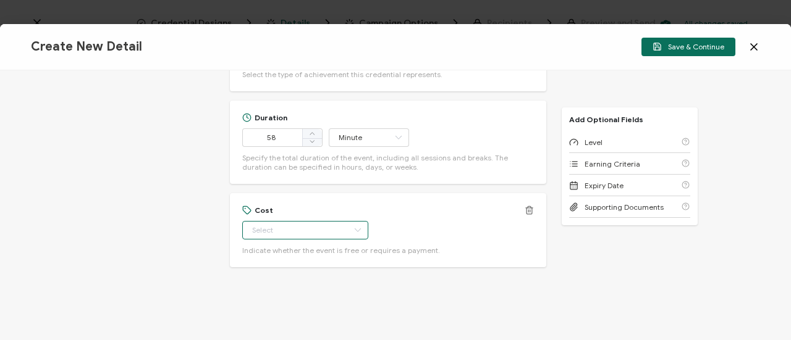
click at [307, 228] on input "text" at bounding box center [305, 230] width 126 height 19
click at [308, 260] on li "Free" at bounding box center [300, 260] width 116 height 21
type input "Free"
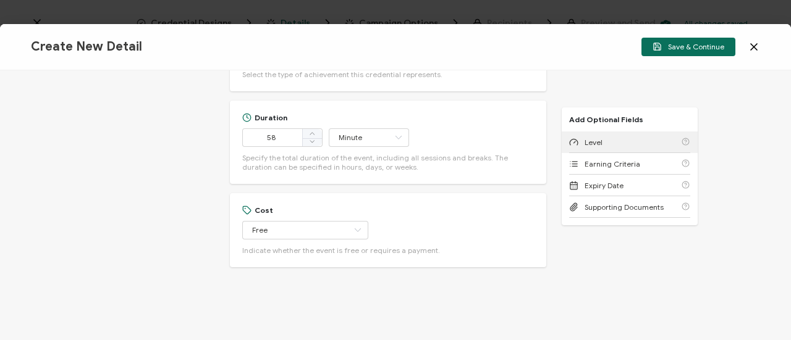
click at [591, 138] on span "Level" at bounding box center [594, 142] width 18 height 9
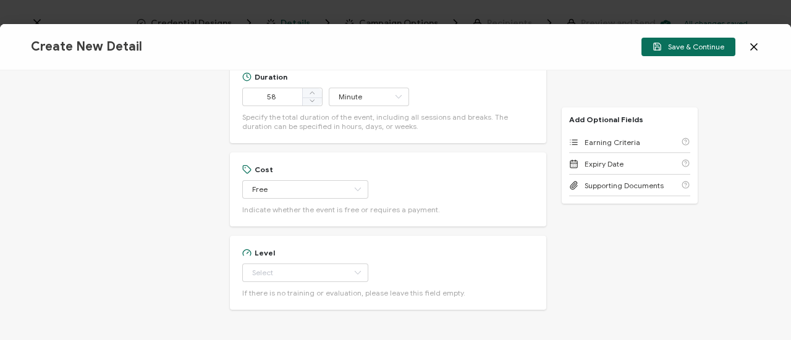
scroll to position [962, 0]
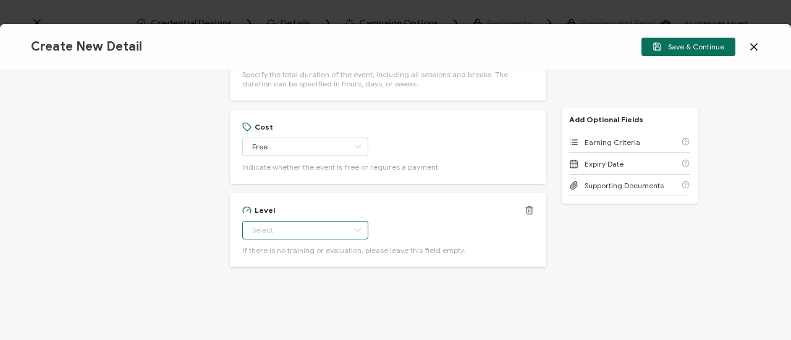
click at [296, 230] on input "text" at bounding box center [305, 230] width 126 height 19
click at [298, 116] on li "Beginner" at bounding box center [300, 113] width 116 height 21
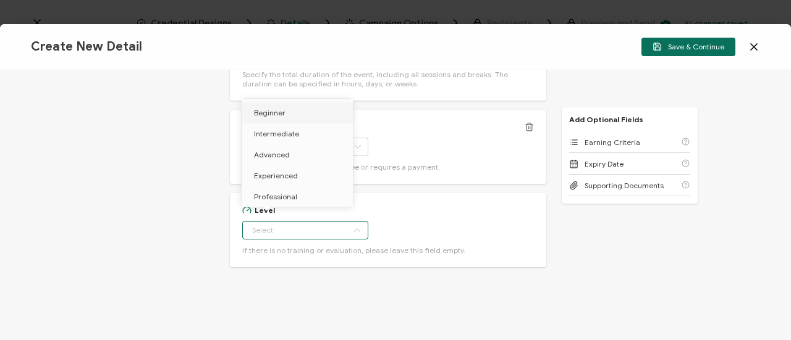
type input "Beginner"
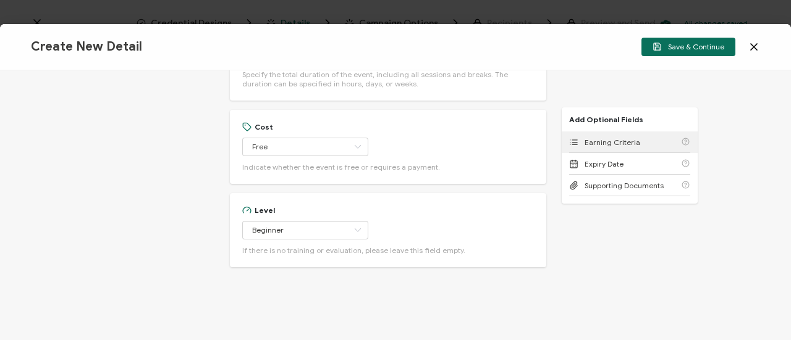
click at [573, 145] on icon at bounding box center [574, 145] width 5 height 0
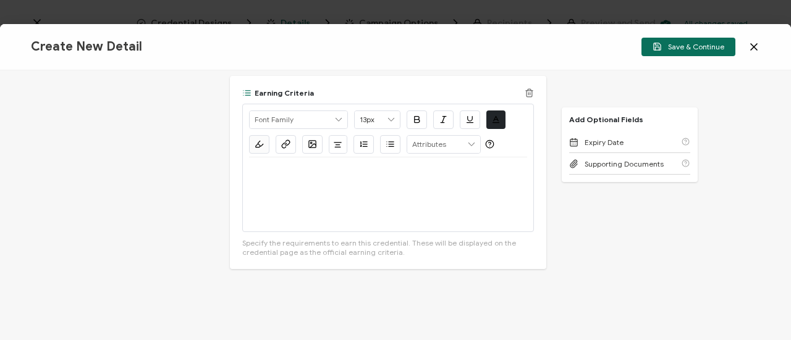
scroll to position [1164, 0]
click at [384, 174] on p at bounding box center [388, 171] width 278 height 11
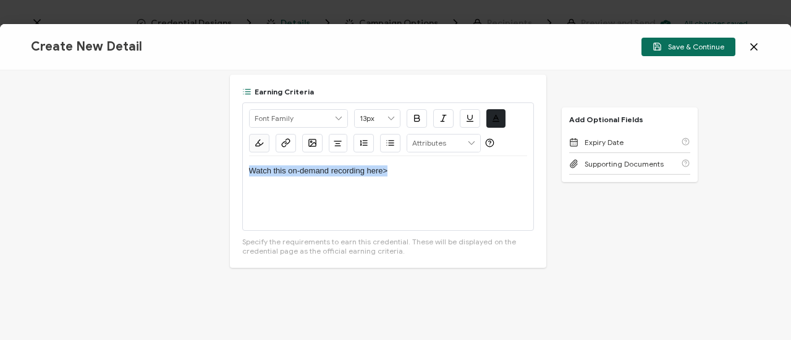
drag, startPoint x: 416, startPoint y: 173, endPoint x: 212, endPoint y: 152, distance: 205.0
click at [204, 154] on div "Credential Title Informatica Webinar: Navigating Supply Chain Risks: Strategies…" at bounding box center [395, 205] width 791 height 270
click at [285, 139] on button "button" at bounding box center [286, 143] width 20 height 19
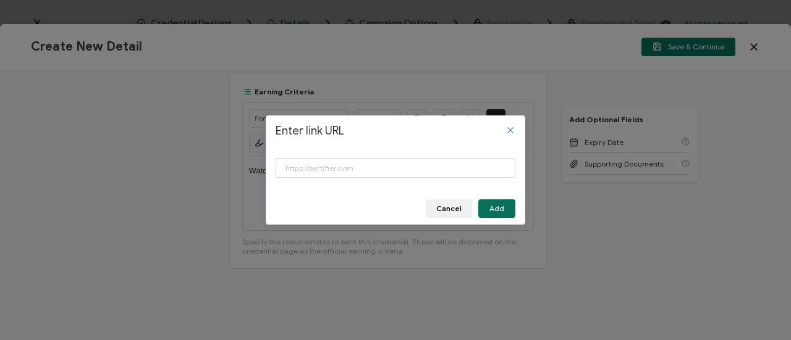
click at [398, 181] on div "Enter link URL" at bounding box center [396, 169] width 240 height 41
click at [398, 171] on input "Enter link URL" at bounding box center [396, 168] width 240 height 20
paste input "[URL][DOMAIN_NAME]"
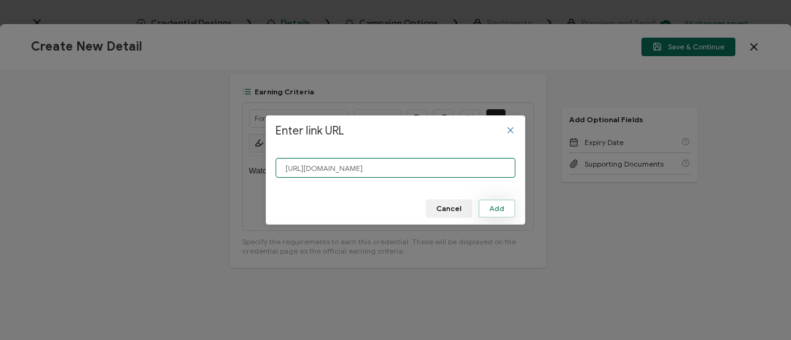
type input "[URL][DOMAIN_NAME]"
click at [494, 213] on button "Add" at bounding box center [496, 209] width 37 height 19
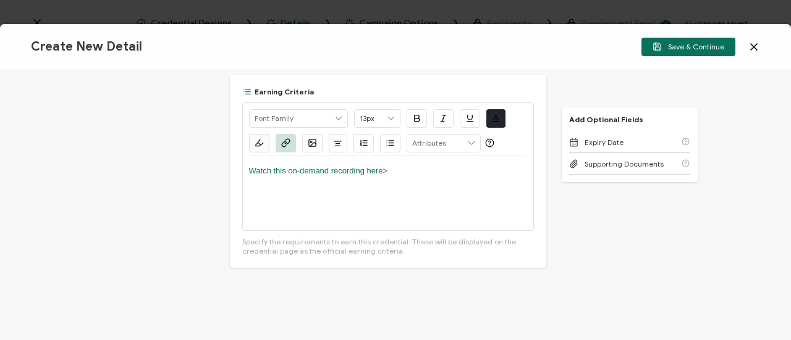
click at [685, 46] on span "Save & Continue" at bounding box center [689, 46] width 72 height 9
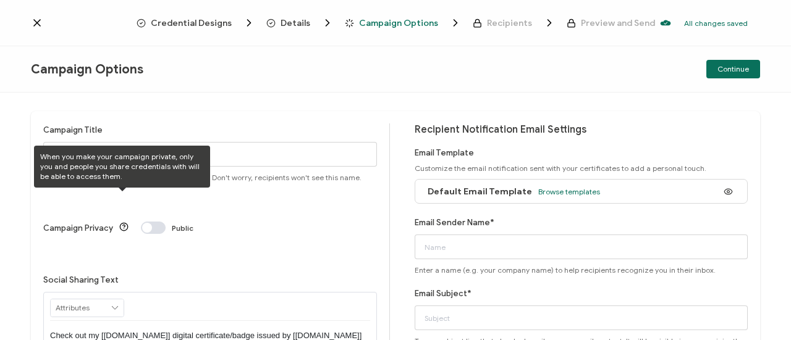
drag, startPoint x: 145, startPoint y: 119, endPoint x: 145, endPoint y: 147, distance: 27.8
click at [145, 119] on div "Campaign Title Credential 1471 Give this campaign a name to easily find it late…" at bounding box center [395, 281] width 729 height 340
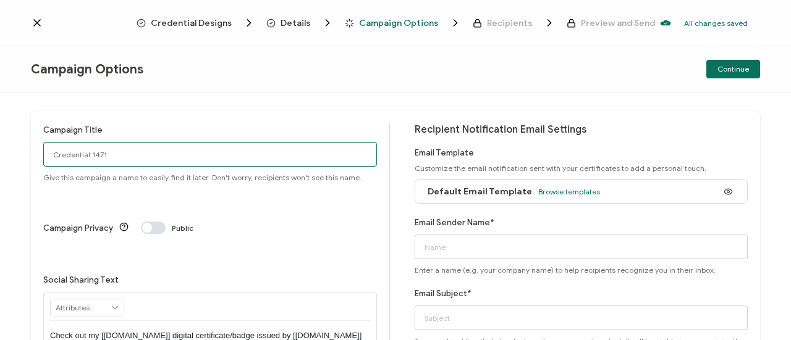
drag, startPoint x: 163, startPoint y: 152, endPoint x: 2, endPoint y: 150, distance: 160.1
click at [0, 151] on div "Campaign Title Credential 1471 Give this campaign a name to easily find it late…" at bounding box center [395, 217] width 791 height 248
paste input "7-23-25_68115_Informatica Webinar"
type input "7-23-25_68115_Informatica Webinar"
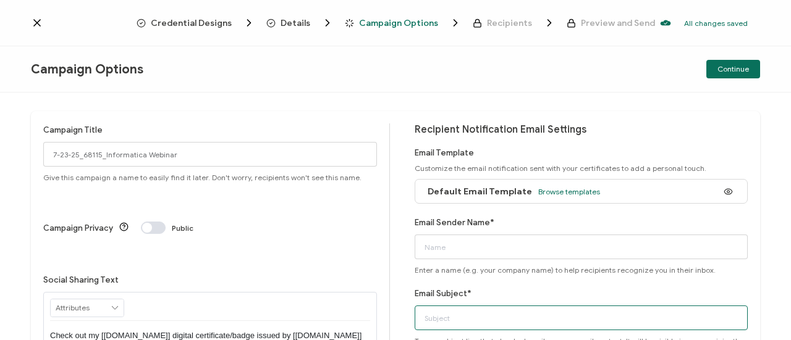
click at [461, 315] on input "Email Subject*" at bounding box center [582, 318] width 334 height 25
paste input "7-23-25_68115_Informatica Webinar"
type input "7-23-25_68115_Informatica Webinar"
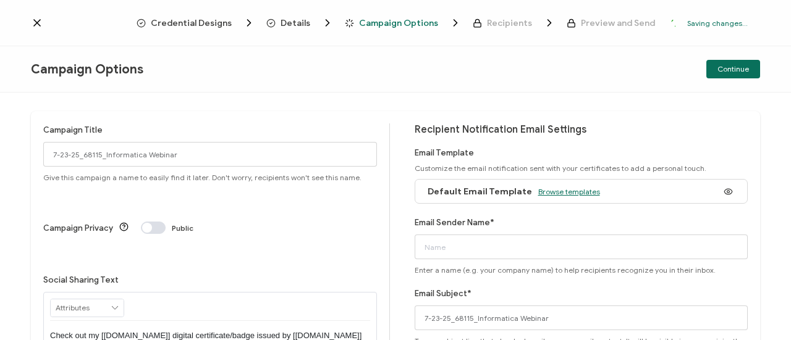
click at [544, 193] on span "Browse templates" at bounding box center [569, 191] width 62 height 9
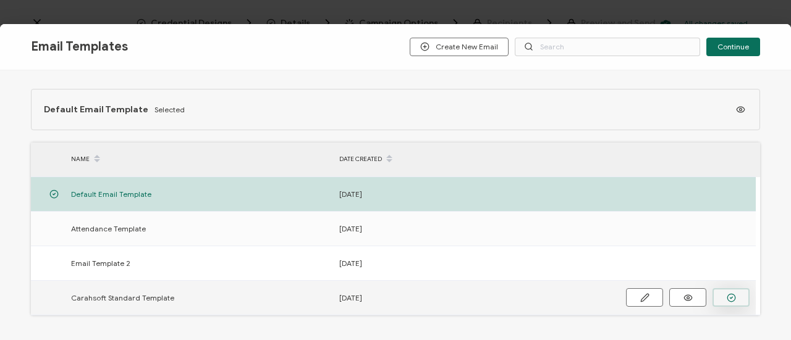
click at [0, 0] on icon "button" at bounding box center [0, 0] width 0 height 0
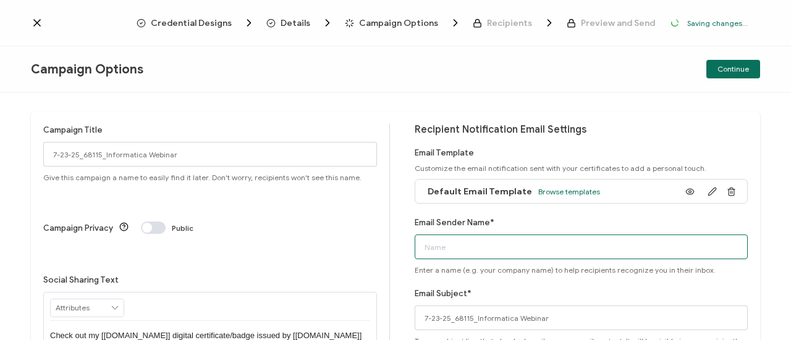
click at [494, 251] on input "Email Sender Name*" at bounding box center [582, 247] width 334 height 25
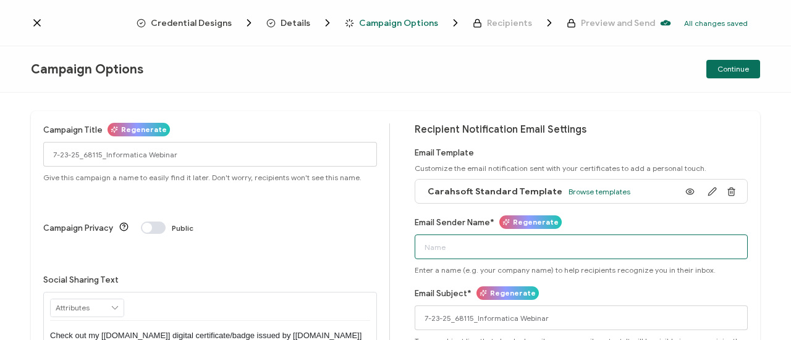
click at [497, 250] on input "Email Sender Name*" at bounding box center [582, 247] width 334 height 25
type input "CPE"
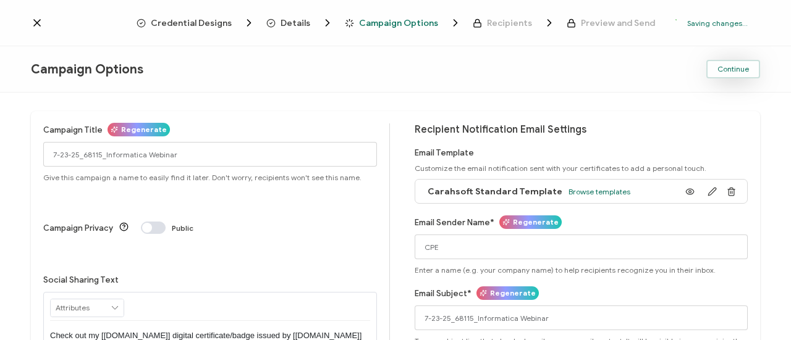
click at [746, 67] on span "Continue" at bounding box center [733, 69] width 32 height 7
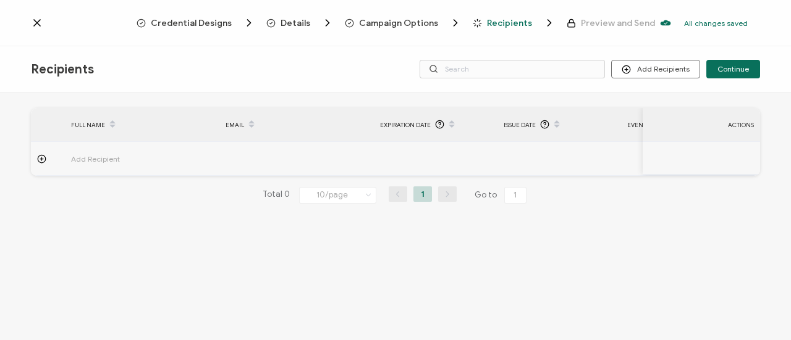
click at [496, 25] on span "Recipients" at bounding box center [509, 23] width 45 height 9
click at [409, 20] on span "Campaign Options" at bounding box center [398, 23] width 79 height 9
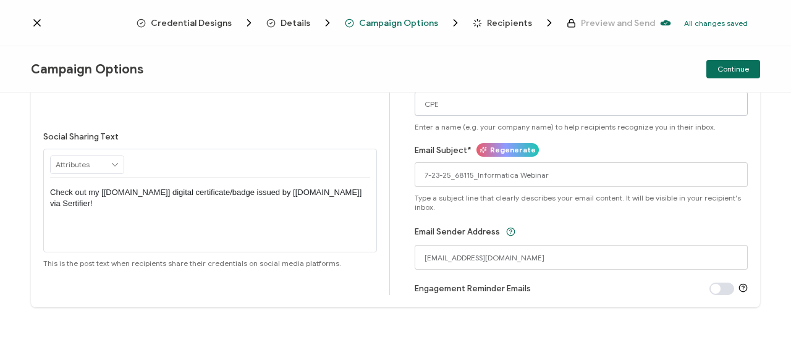
scroll to position [153, 0]
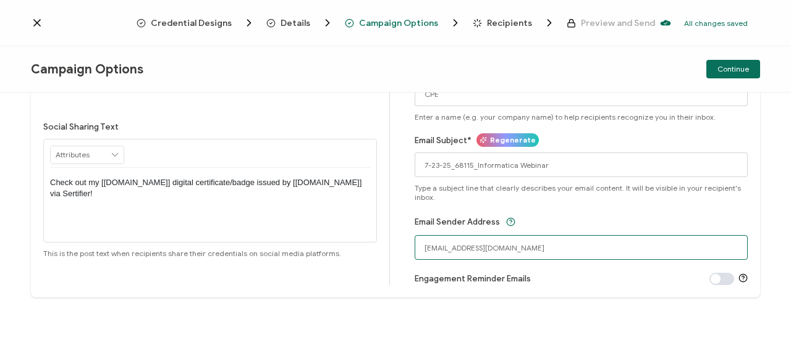
drag, startPoint x: 554, startPoint y: 253, endPoint x: 386, endPoint y: 240, distance: 167.9
click at [379, 247] on div "Campaign Title Regenerate 7-23-25_68115_Informatica Webinar Give this campaign …" at bounding box center [395, 128] width 729 height 340
type input "[EMAIL_ADDRESS][DOMAIN_NAME]"
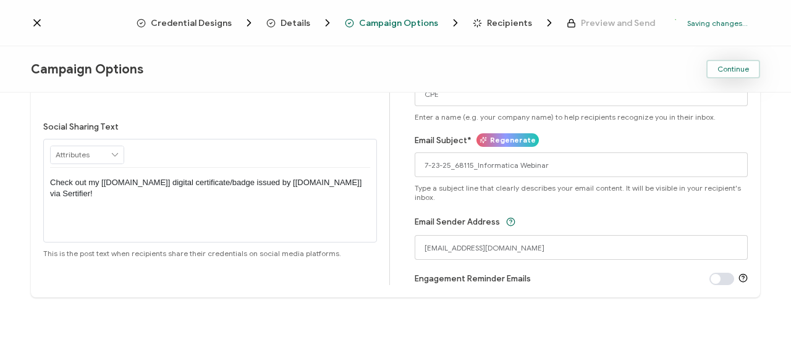
click at [724, 68] on span "Continue" at bounding box center [733, 69] width 32 height 7
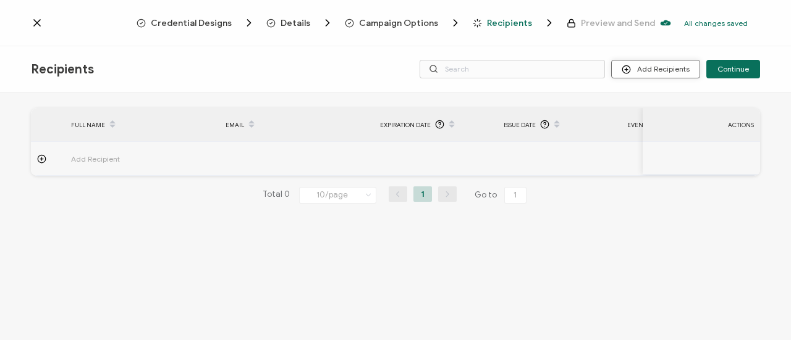
click at [641, 66] on button "Add Recipients" at bounding box center [655, 69] width 89 height 19
click at [663, 144] on span "Import From List" at bounding box center [669, 142] width 56 height 9
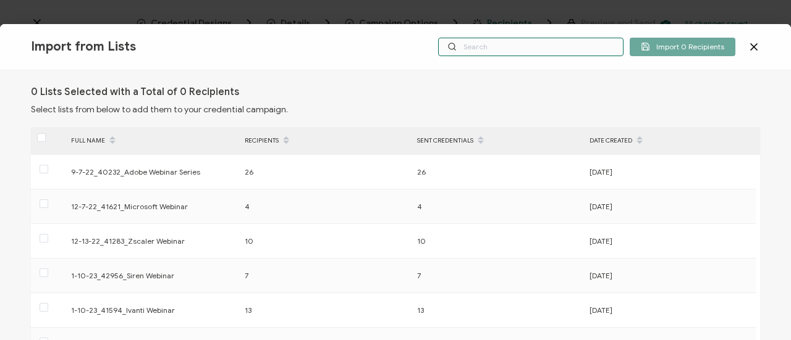
click at [523, 53] on input "text" at bounding box center [530, 47] width 185 height 19
paste input "7-23-25_68115_Informatica Webinar"
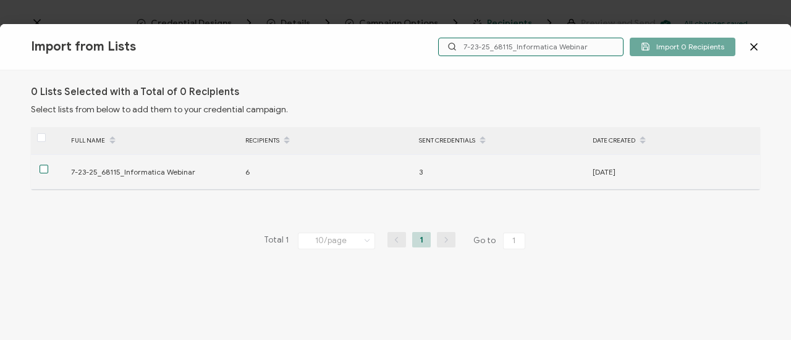
type input "7-23-25_68115_Informatica Webinar"
click at [47, 171] on span at bounding box center [44, 169] width 9 height 9
click at [48, 165] on input "checkbox" at bounding box center [48, 165] width 0 height 0
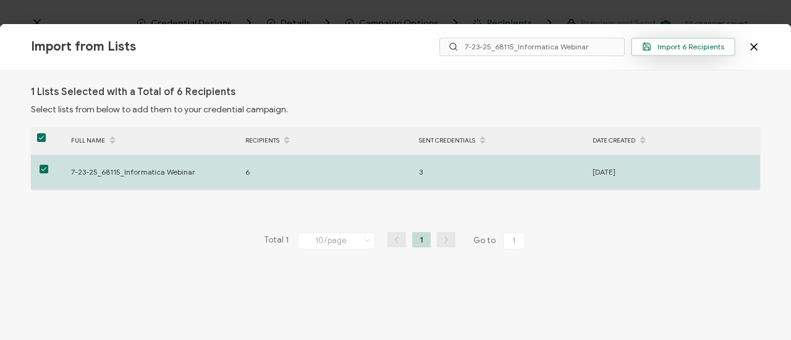
click at [711, 50] on span "Import 6 Recipients" at bounding box center [683, 46] width 82 height 9
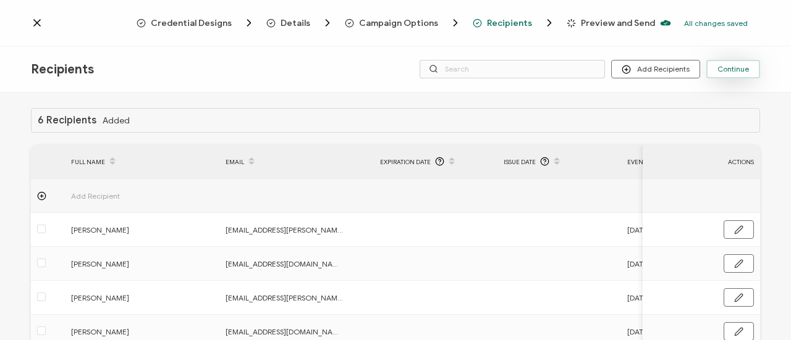
click at [727, 75] on button "Continue" at bounding box center [733, 69] width 54 height 19
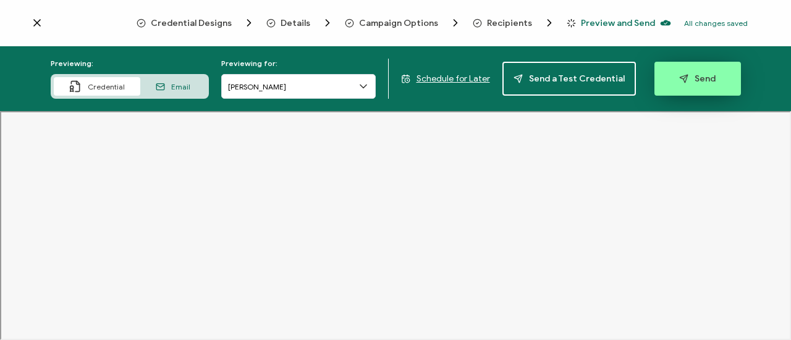
click at [721, 79] on button "Send" at bounding box center [697, 79] width 87 height 34
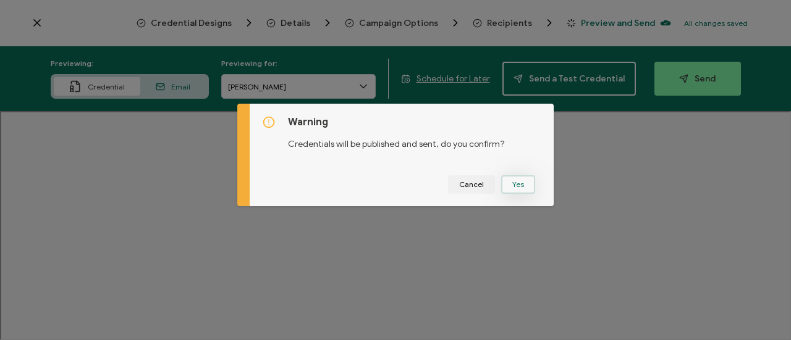
click at [519, 188] on button "Yes" at bounding box center [518, 184] width 34 height 19
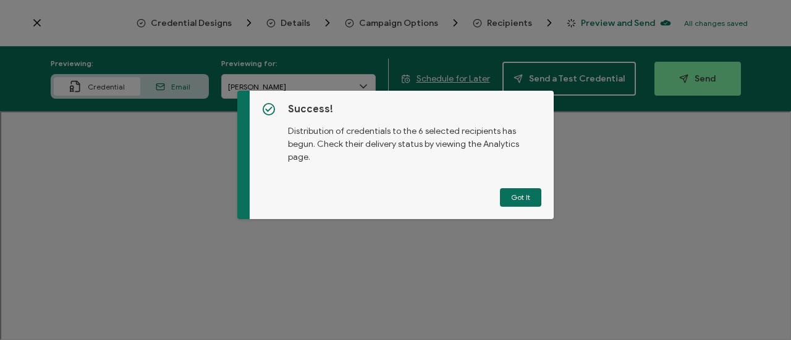
click at [528, 195] on button "Got It" at bounding box center [520, 197] width 41 height 19
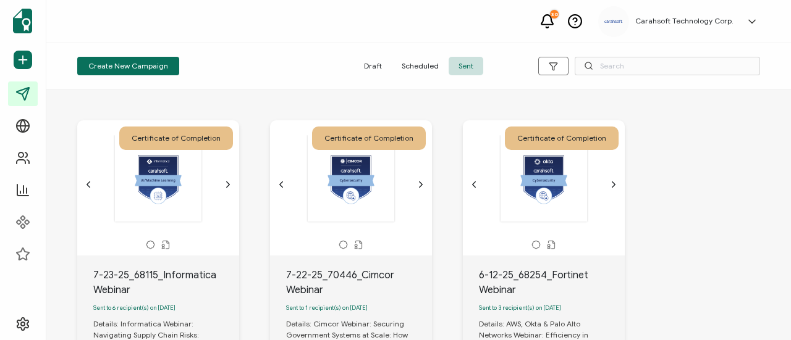
scroll to position [185, 0]
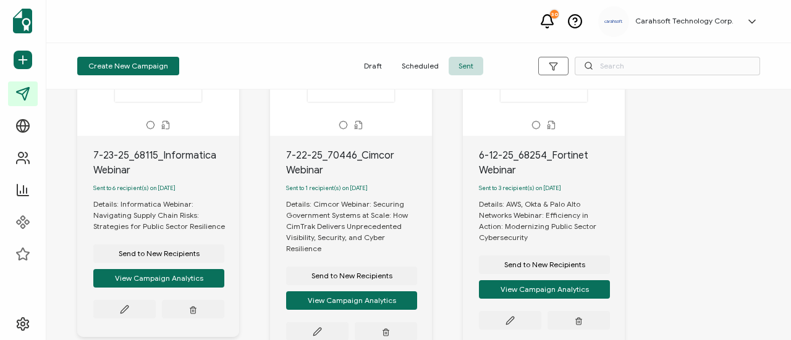
scroll to position [124, 0]
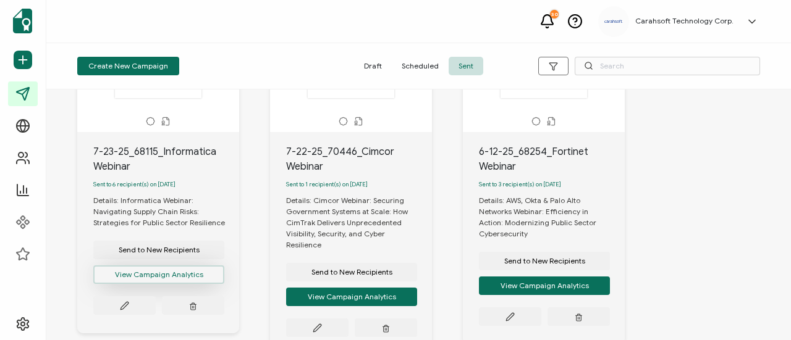
click at [177, 281] on button "View Campaign Analytics" at bounding box center [158, 275] width 131 height 19
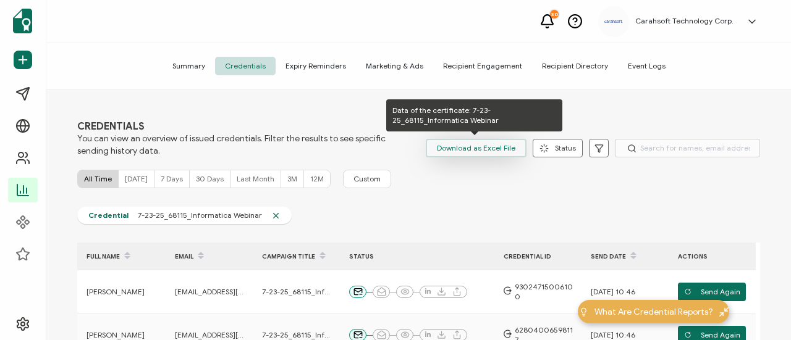
click at [457, 153] on span "Download as Excel File" at bounding box center [476, 148] width 78 height 19
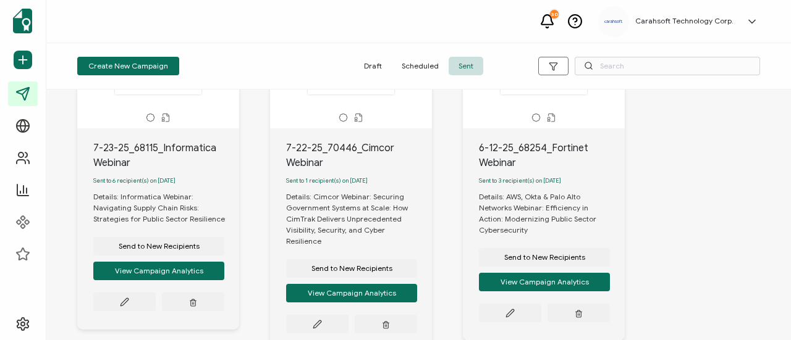
scroll to position [124, 0]
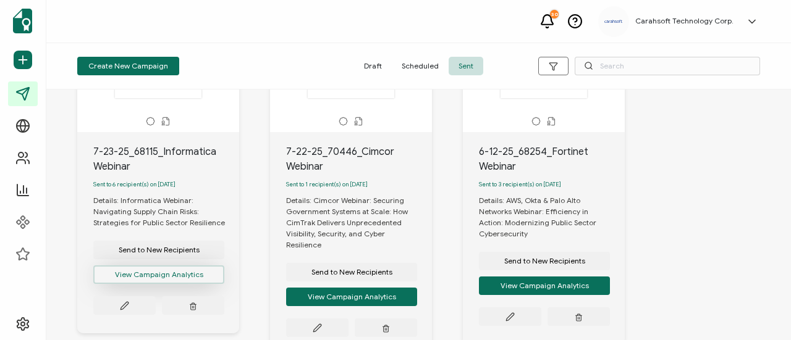
click at [151, 282] on button "View Campaign Analytics" at bounding box center [158, 275] width 131 height 19
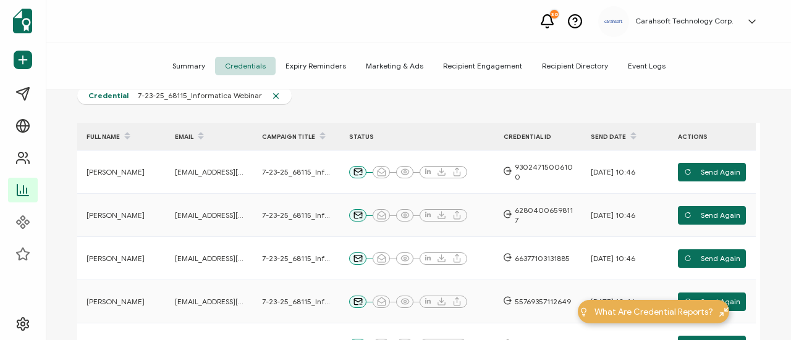
scroll to position [124, 0]
